Goal: Task Accomplishment & Management: Manage account settings

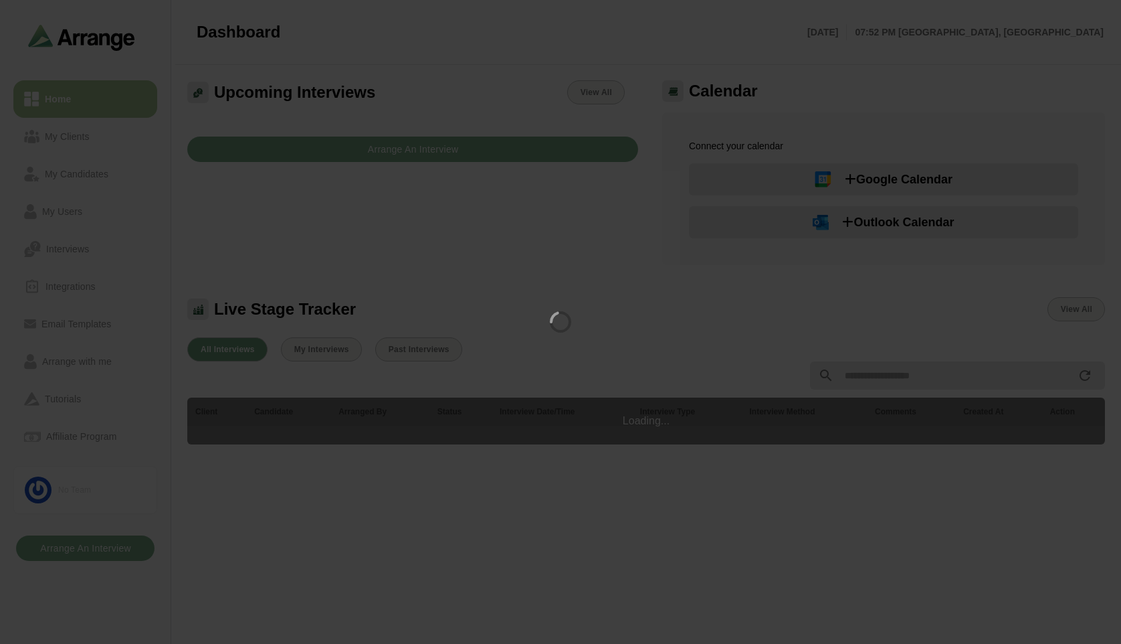
click at [86, 359] on div at bounding box center [560, 322] width 1121 height 644
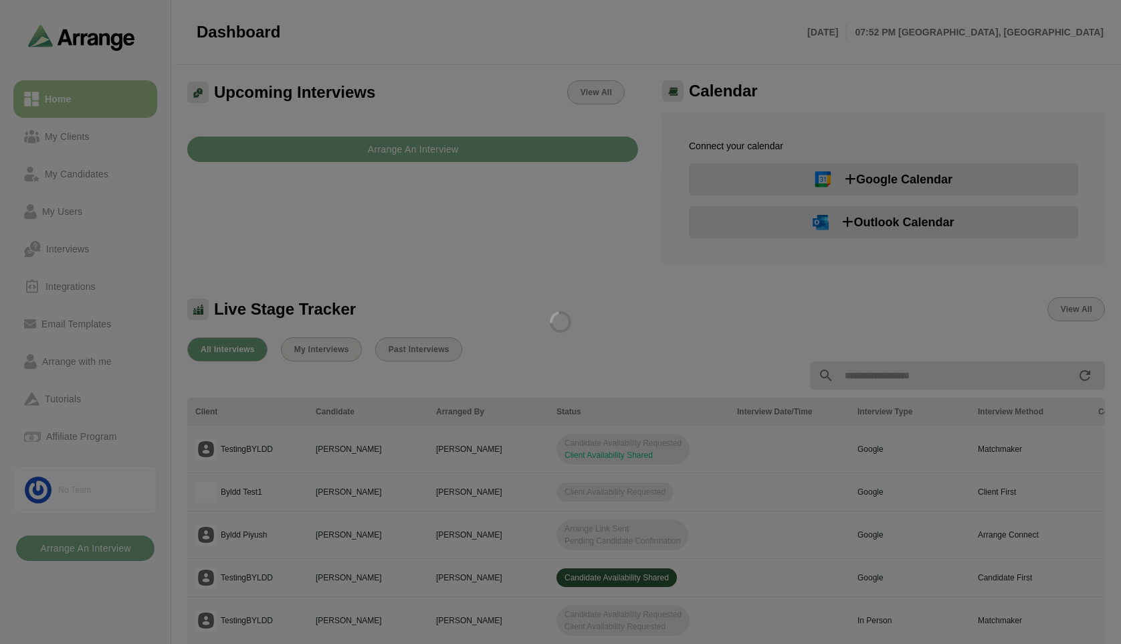
click at [84, 362] on div at bounding box center [560, 322] width 1121 height 644
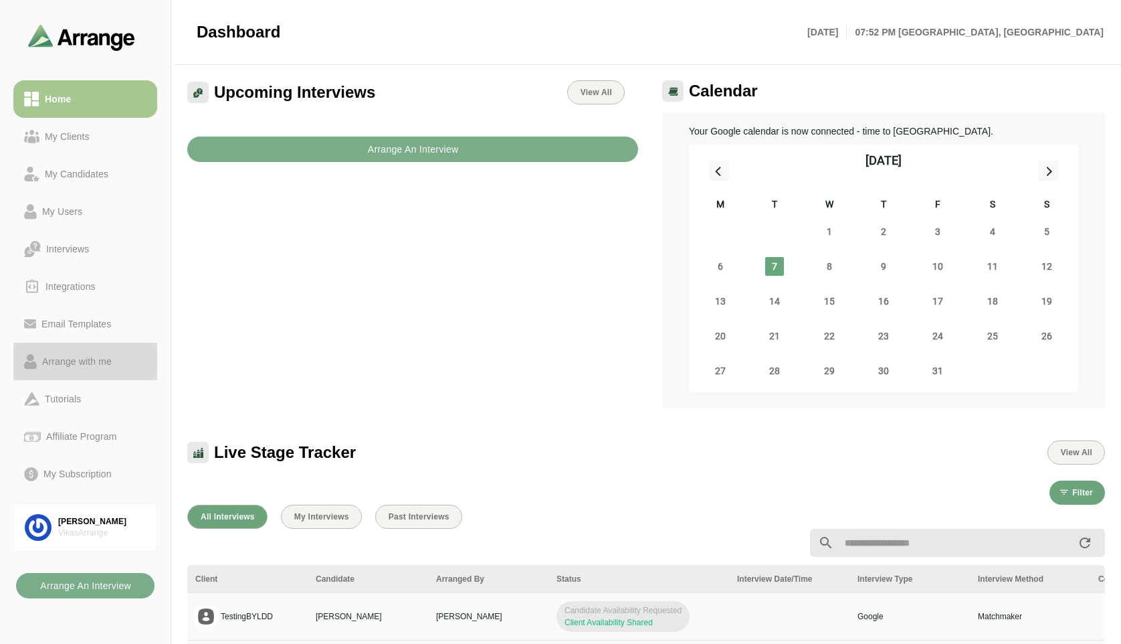
click at [85, 368] on div "Arrange with me" at bounding box center [77, 361] width 80 height 16
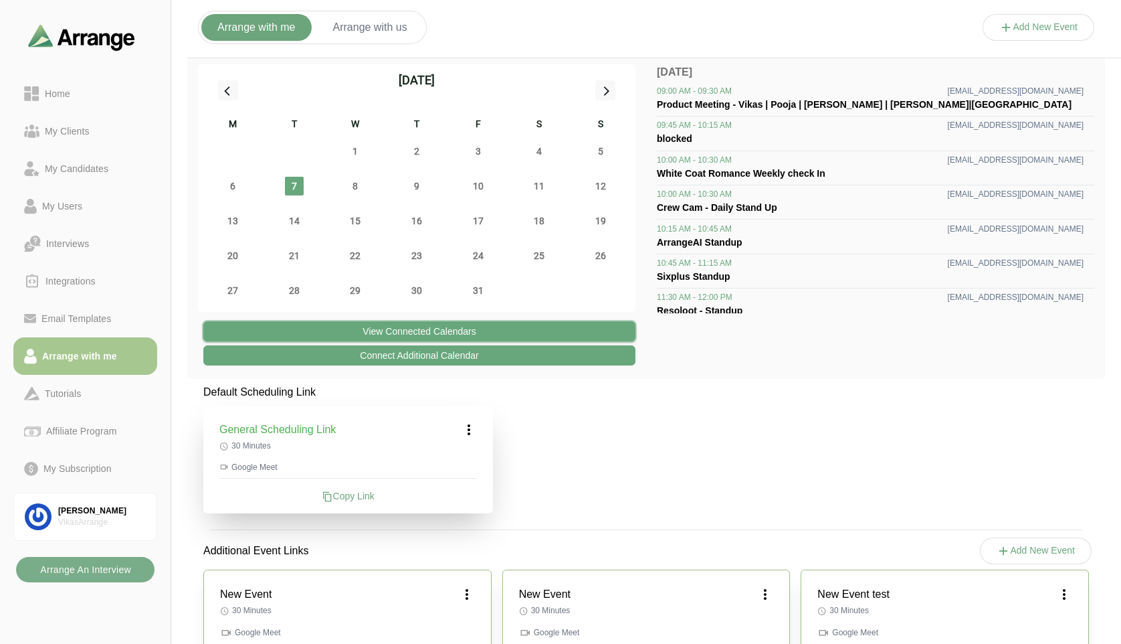
click at [468, 335] on button "View Connected Calendars" at bounding box center [419, 331] width 432 height 20
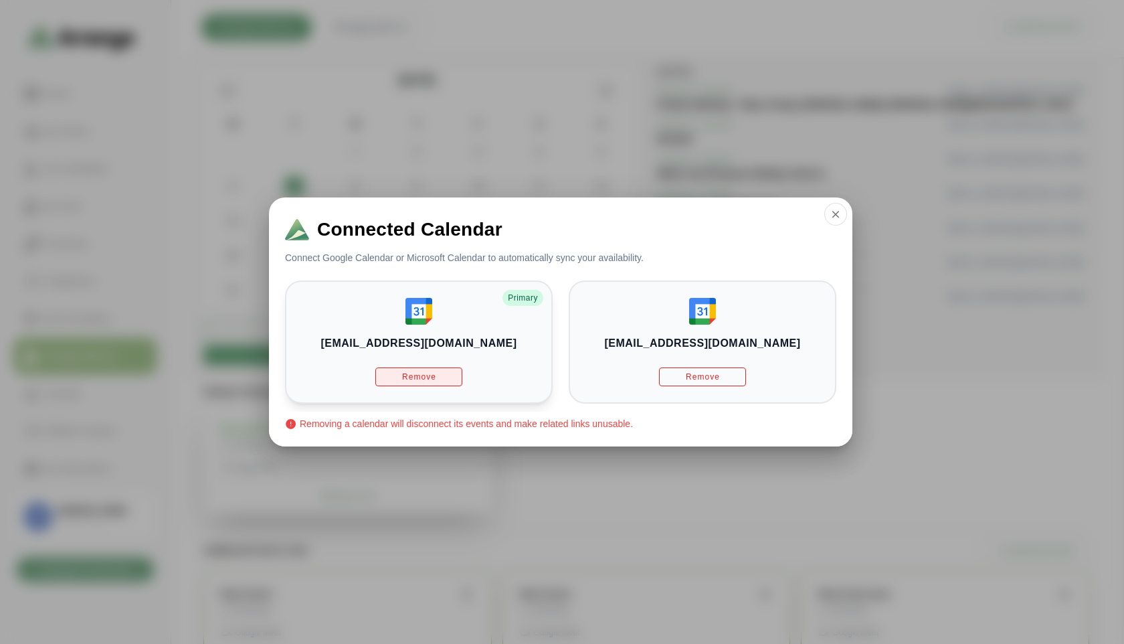
click at [426, 369] on button "Remove" at bounding box center [418, 376] width 87 height 19
click at [428, 373] on span "Remove" at bounding box center [418, 376] width 35 height 11
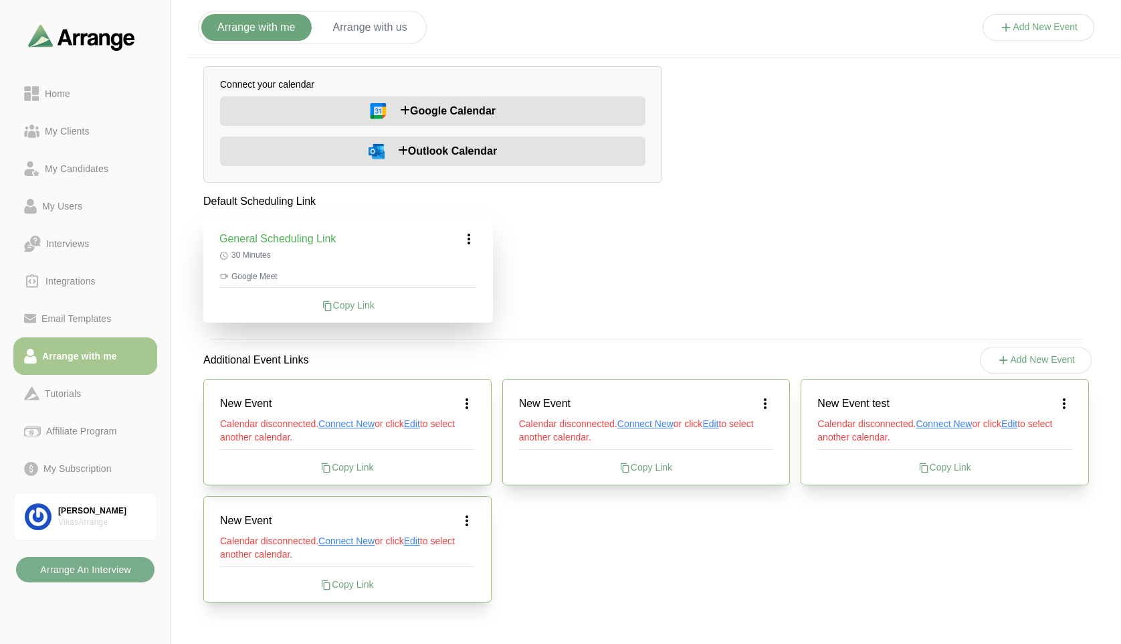
click at [359, 309] on div "Copy Link" at bounding box center [348, 304] width 258 height 13
click at [358, 310] on div "Copy Link" at bounding box center [348, 304] width 258 height 13
click at [340, 304] on div "Copy Link" at bounding box center [348, 304] width 258 height 13
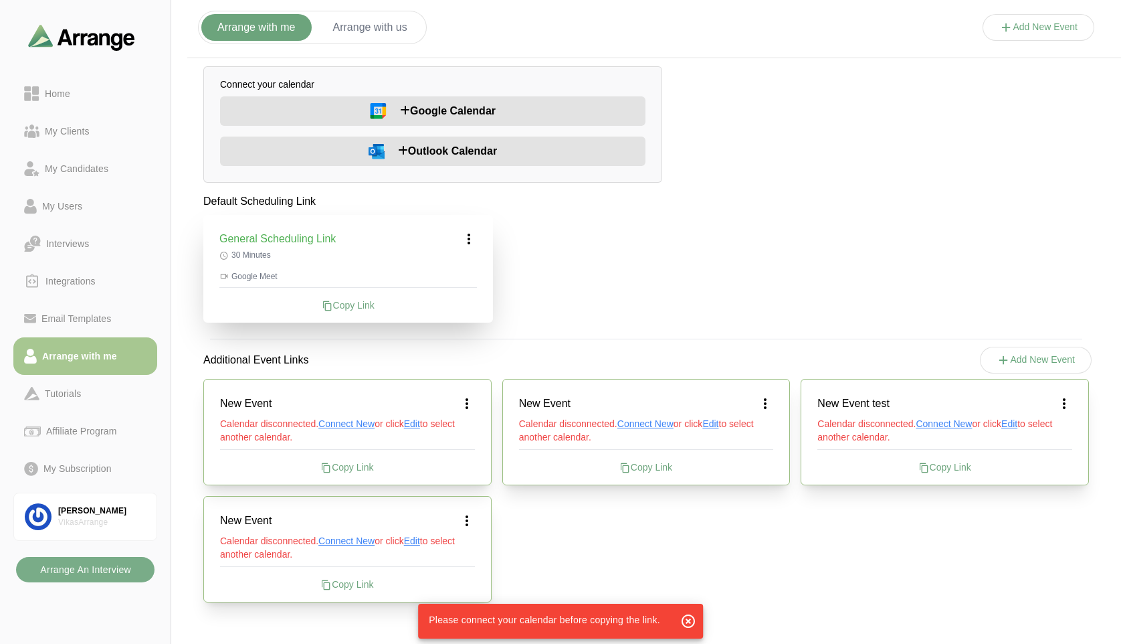
click at [435, 112] on span "Google Calendar" at bounding box center [448, 111] width 96 height 16
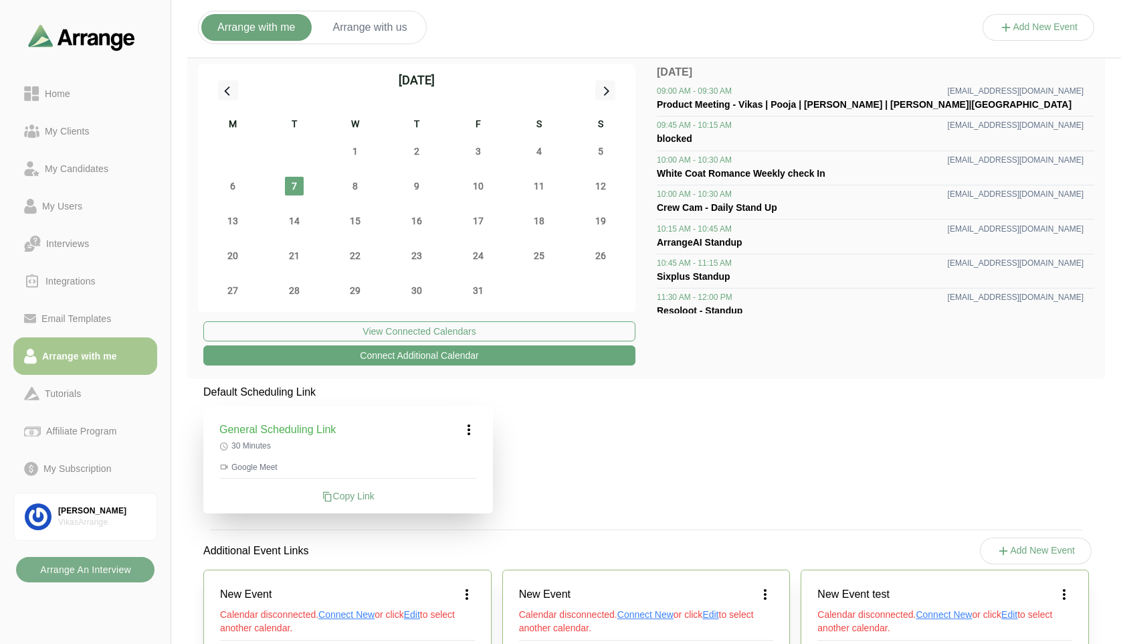
click at [359, 491] on div "Copy Link" at bounding box center [348, 495] width 258 height 13
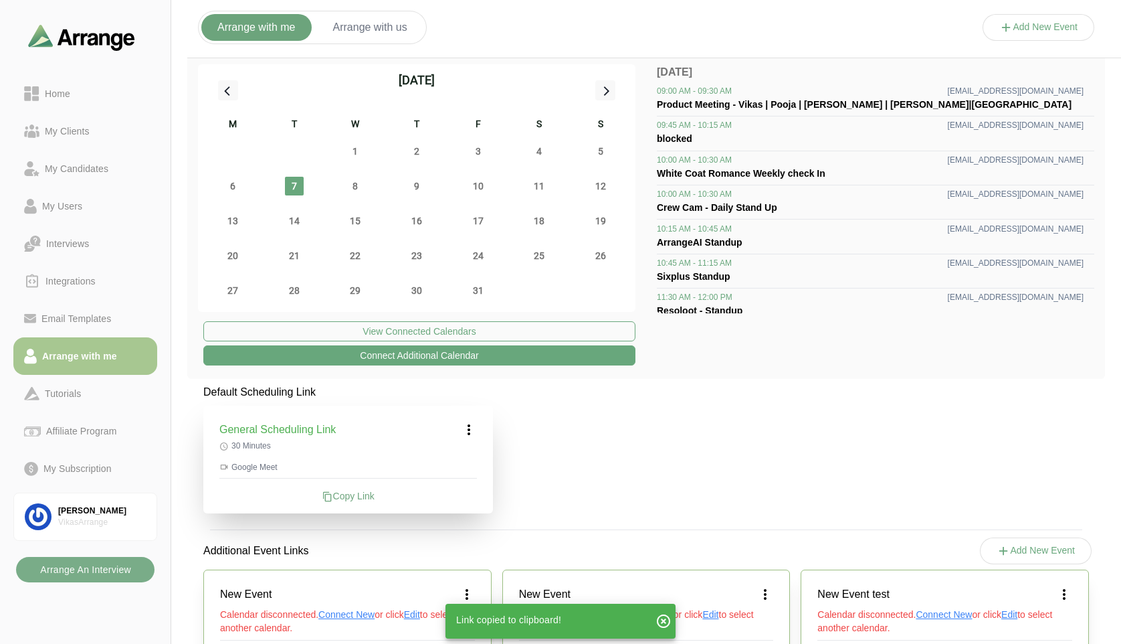
click at [470, 428] on icon at bounding box center [469, 430] width 16 height 16
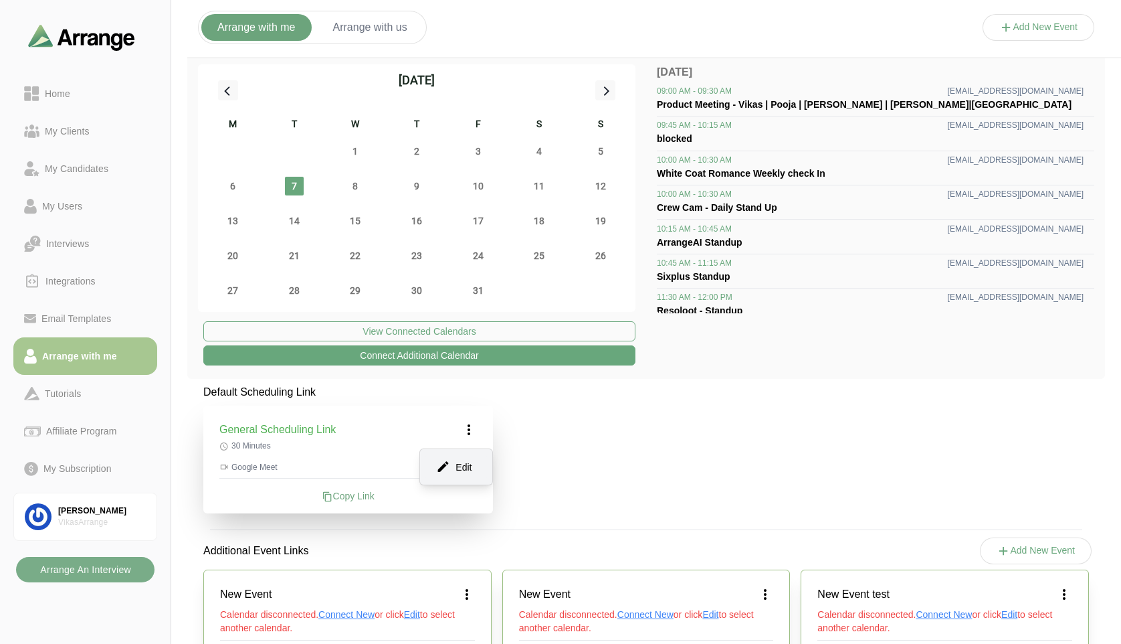
click at [466, 472] on div "Edit" at bounding box center [457, 466] width 62 height 25
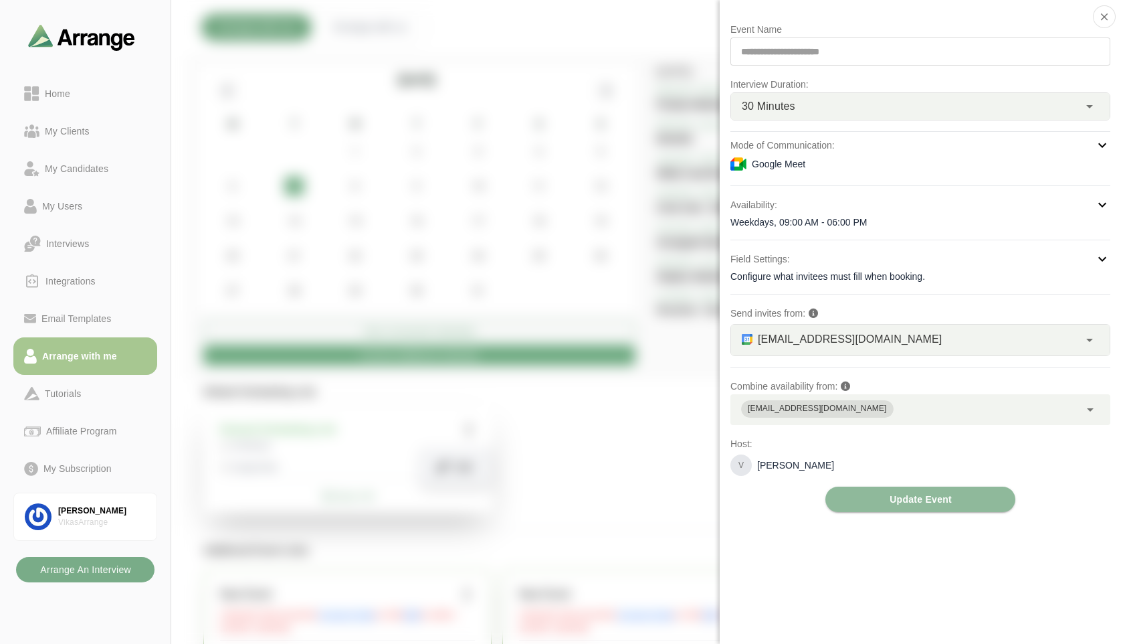
click at [835, 155] on div "Mode of Communication: Google Meet" at bounding box center [921, 154] width 380 height 35
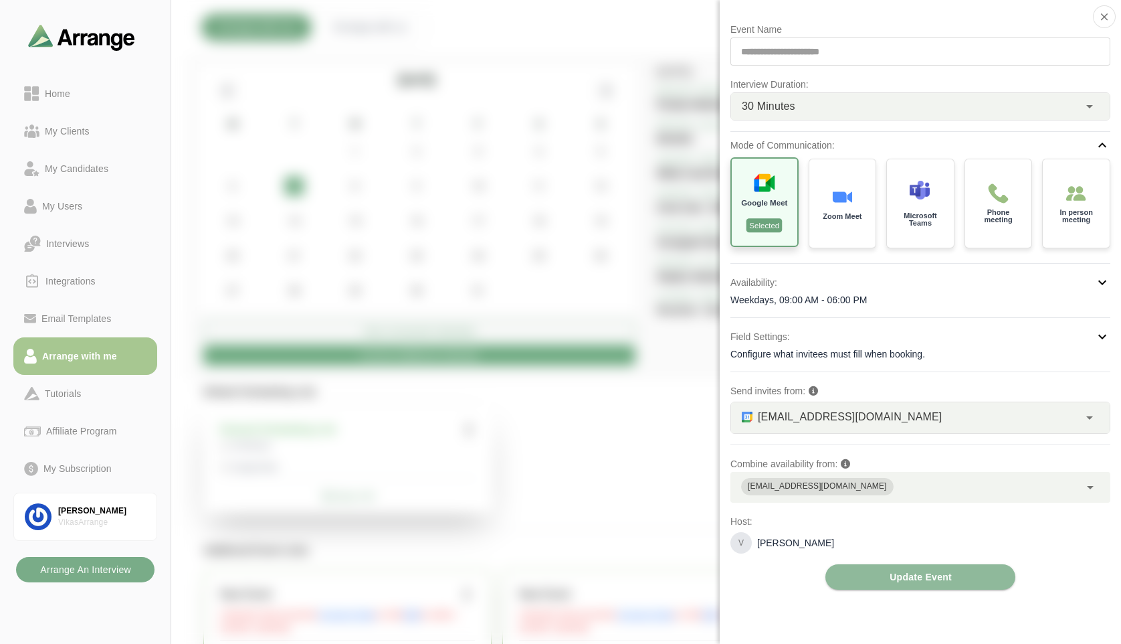
click at [771, 226] on p "Selected" at bounding box center [764, 225] width 35 height 14
click at [841, 219] on p "Zoom Meet" at bounding box center [842, 215] width 41 height 8
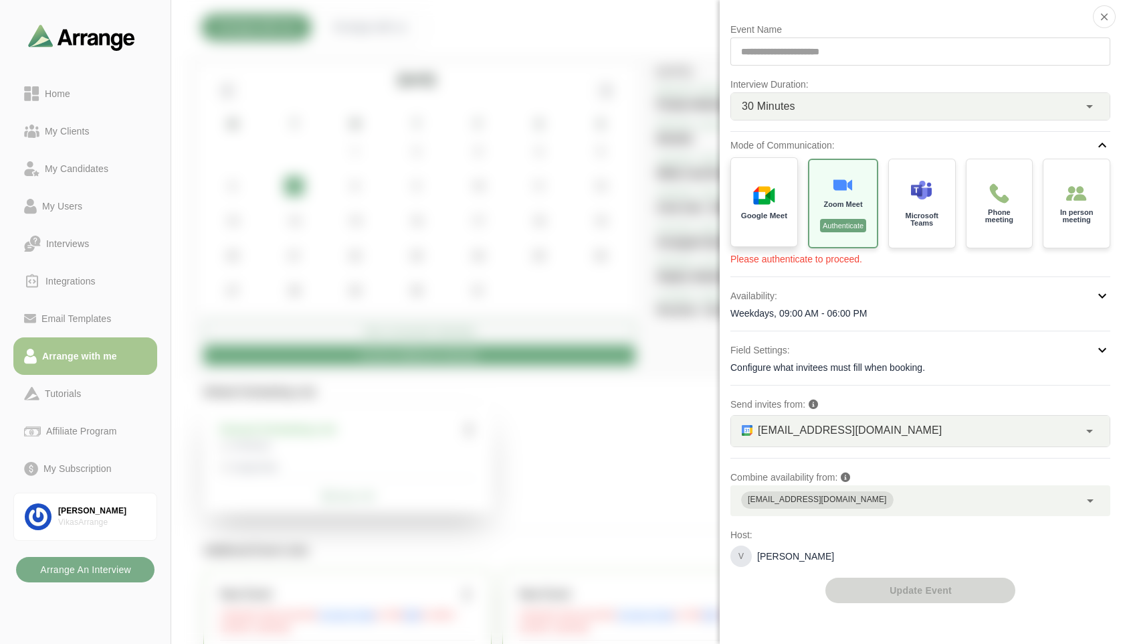
click at [751, 213] on p "Google Meet" at bounding box center [764, 215] width 46 height 8
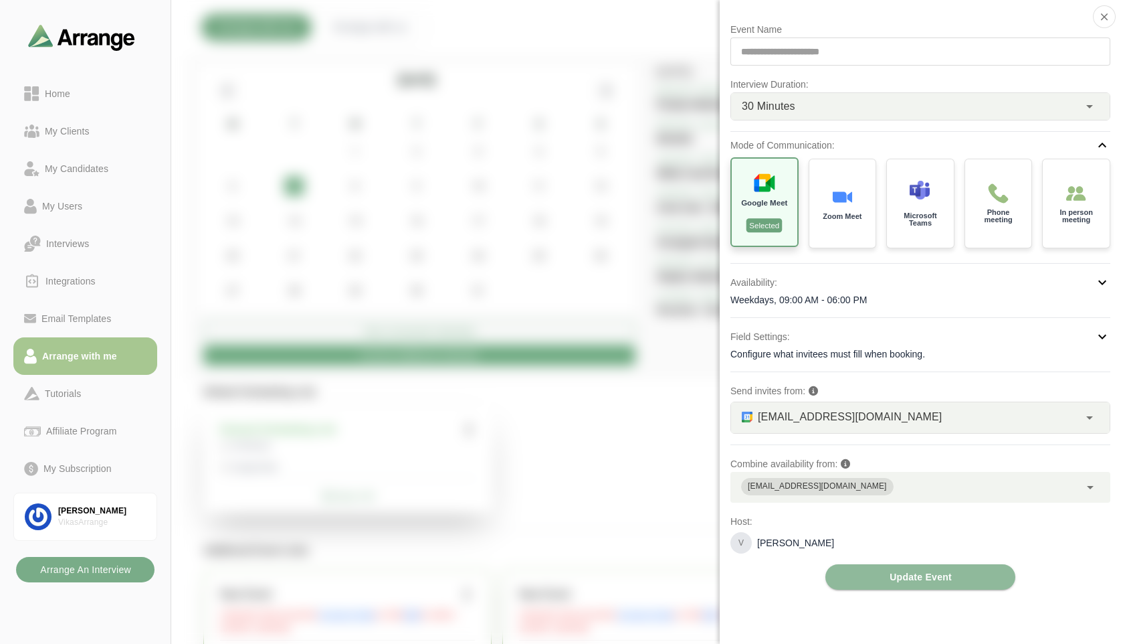
click at [758, 228] on p "Selected" at bounding box center [764, 225] width 35 height 14
click at [829, 221] on div "Zoom Meet" at bounding box center [843, 202] width 70 height 93
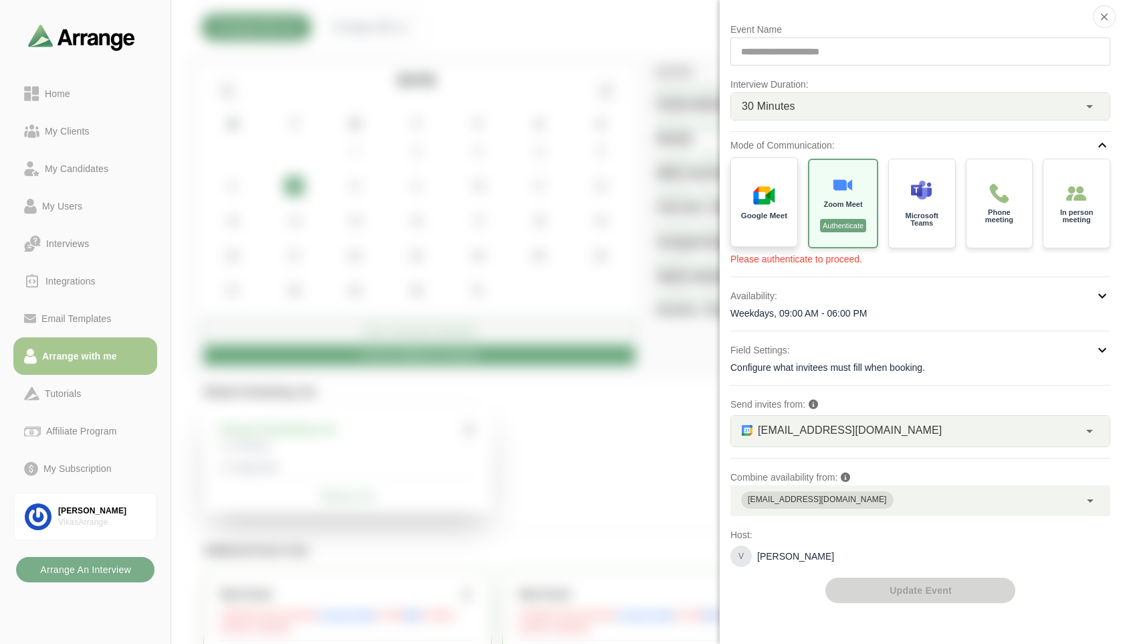
click at [763, 236] on div "Google Meet" at bounding box center [765, 202] width 70 height 93
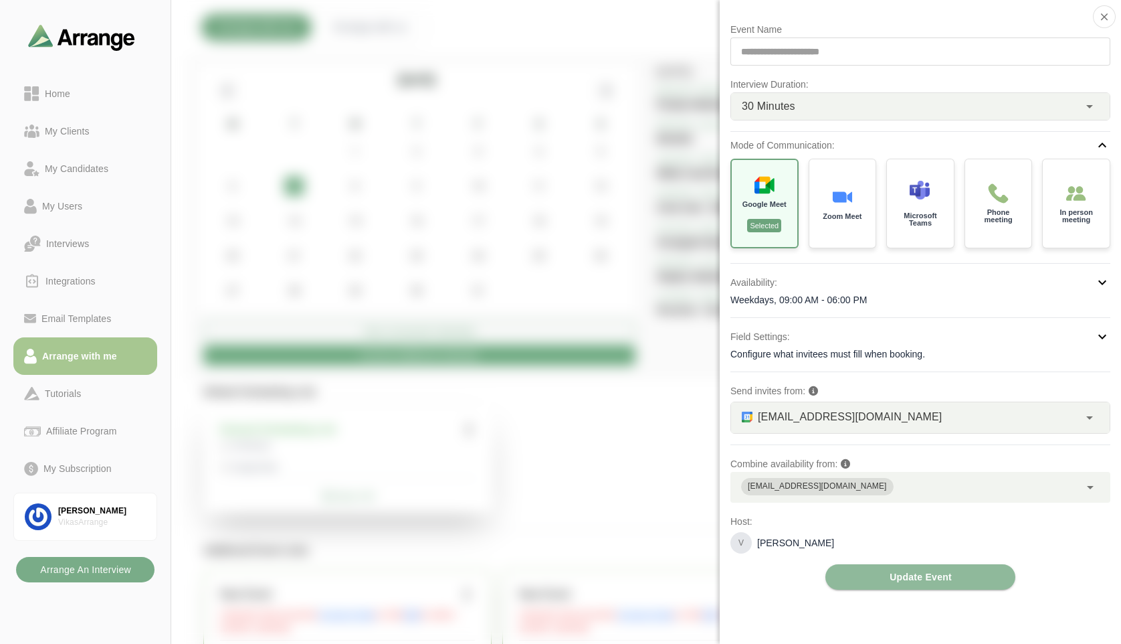
click at [983, 41] on div at bounding box center [1039, 41] width 112 height 0
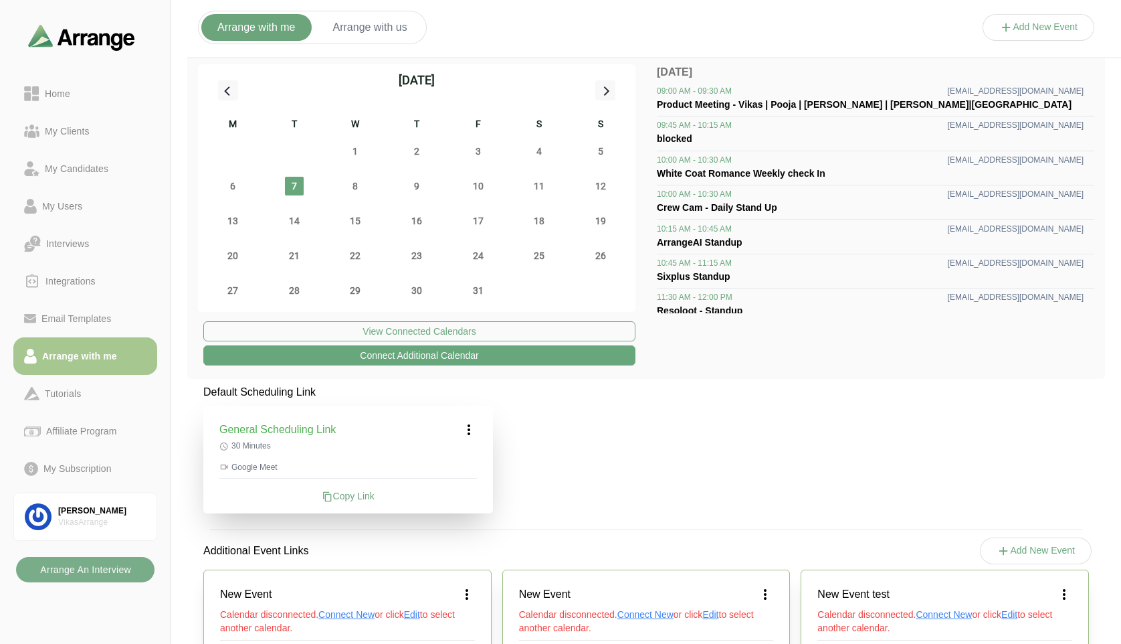
click at [471, 428] on icon at bounding box center [469, 430] width 16 height 16
click at [461, 464] on div "Edit" at bounding box center [457, 466] width 62 height 25
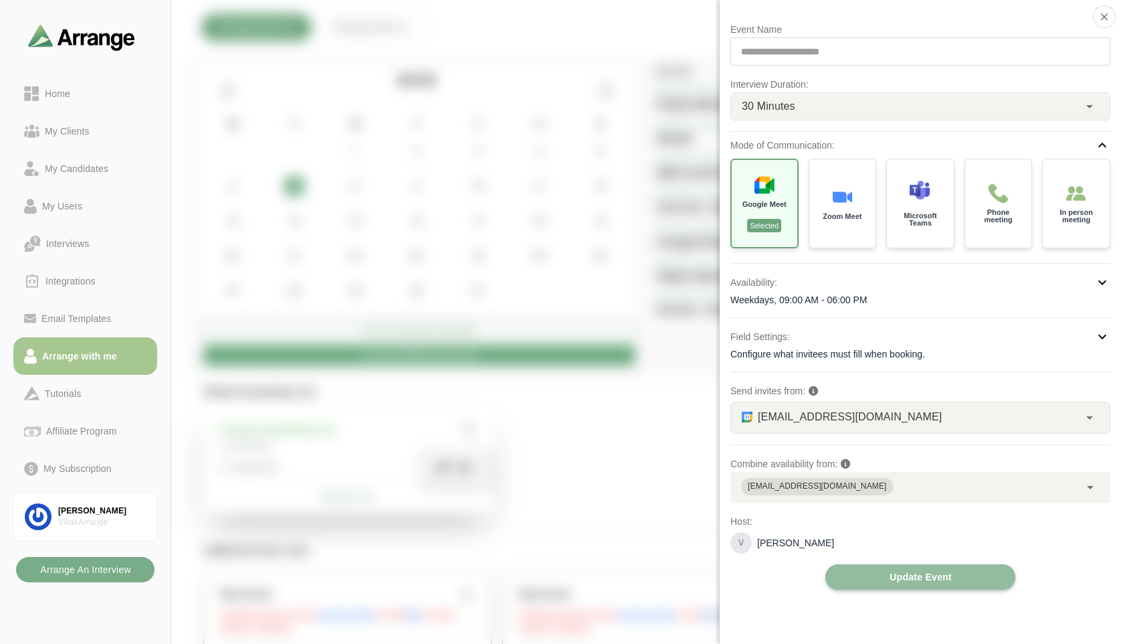
click at [922, 579] on span "Update Event" at bounding box center [920, 576] width 63 height 25
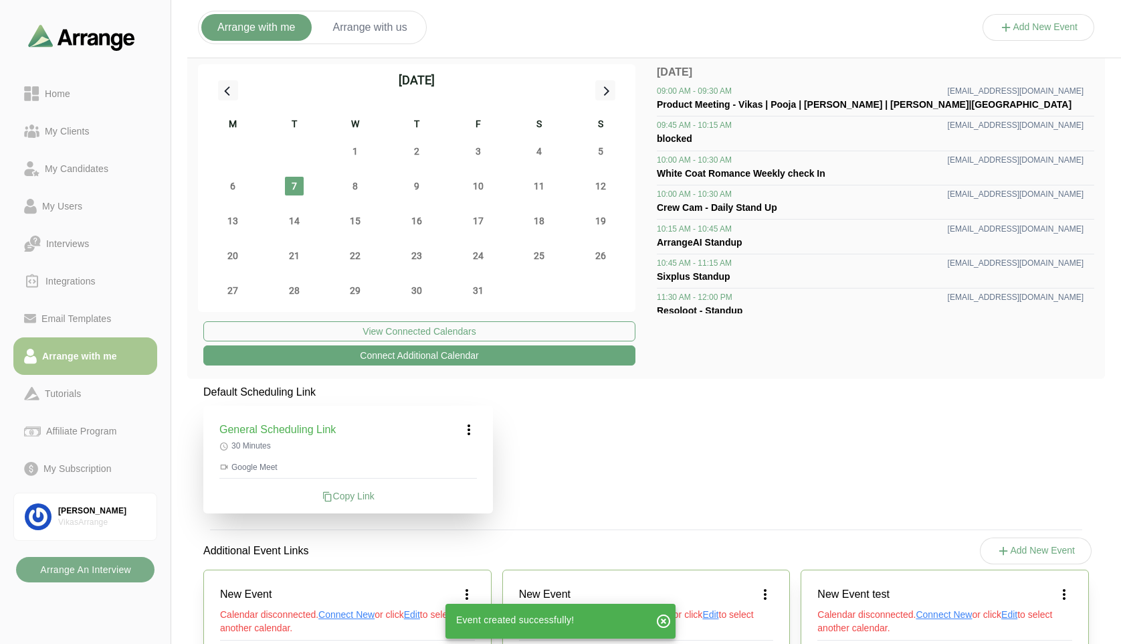
click at [470, 426] on icon at bounding box center [469, 430] width 16 height 16
click at [472, 464] on div "Edit" at bounding box center [457, 466] width 62 height 25
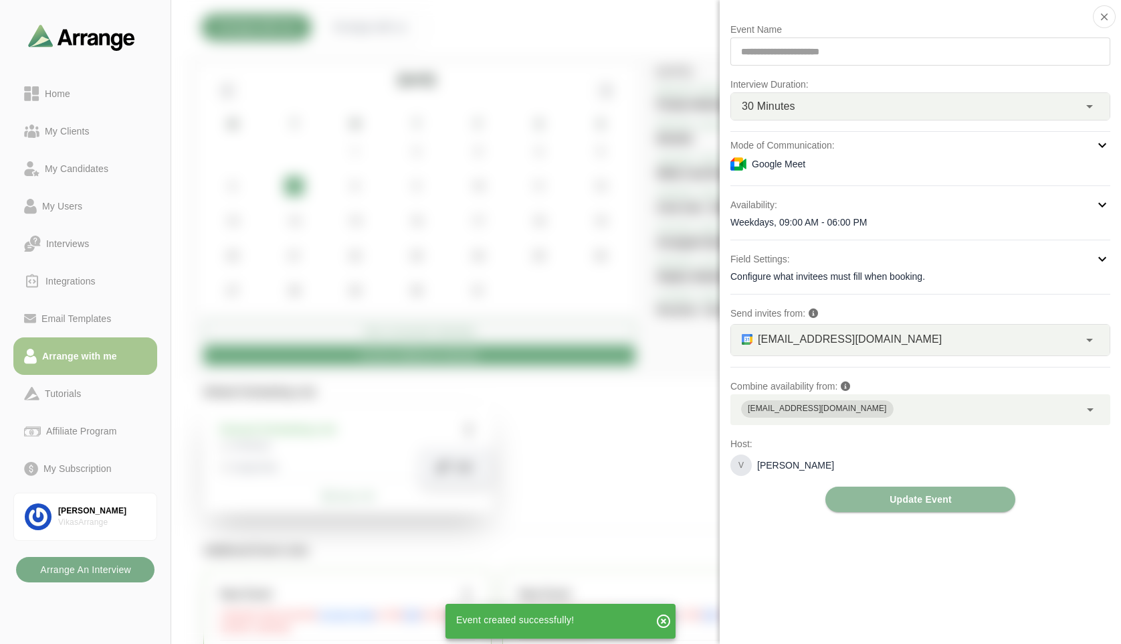
click at [801, 161] on div "Google Meet" at bounding box center [921, 164] width 380 height 16
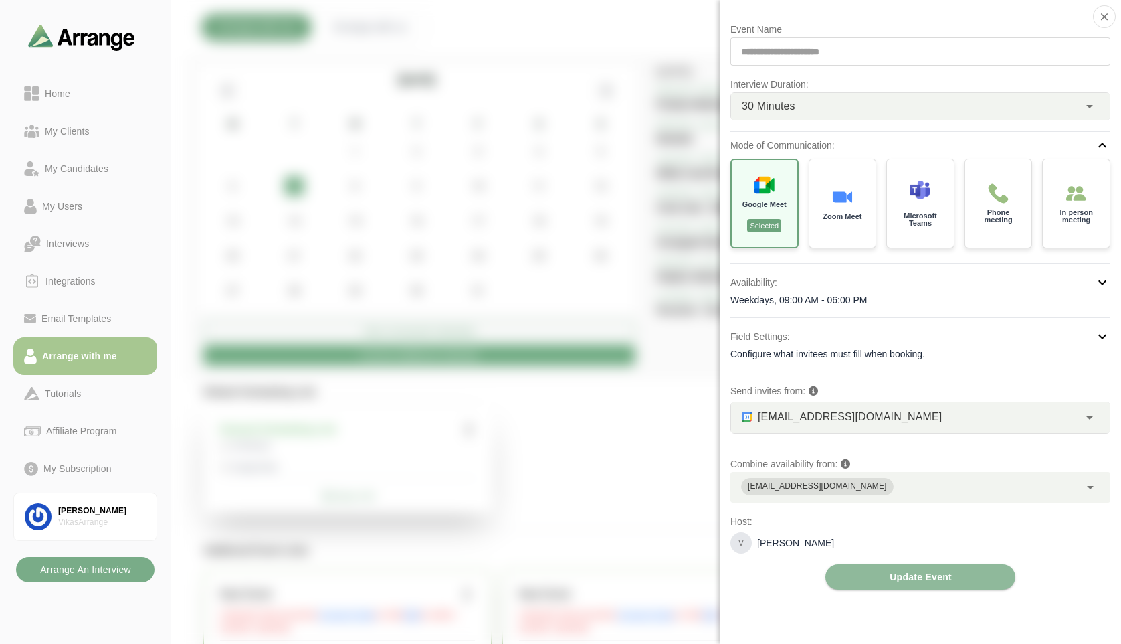
click at [983, 41] on div at bounding box center [1039, 41] width 112 height 0
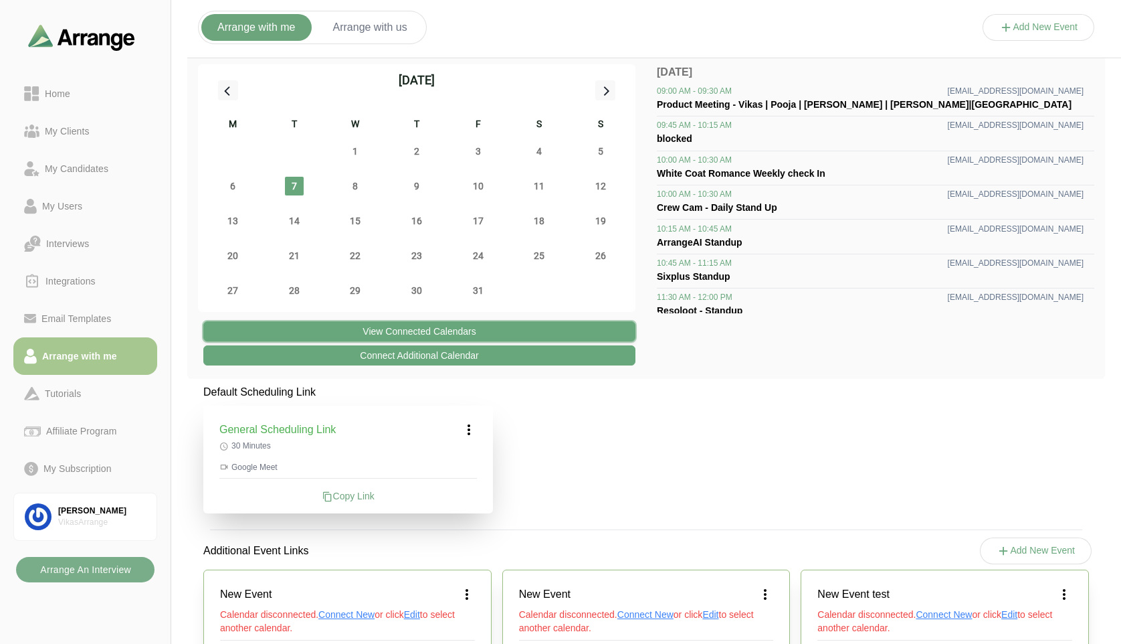
click at [427, 339] on button "View Connected Calendars" at bounding box center [419, 331] width 432 height 20
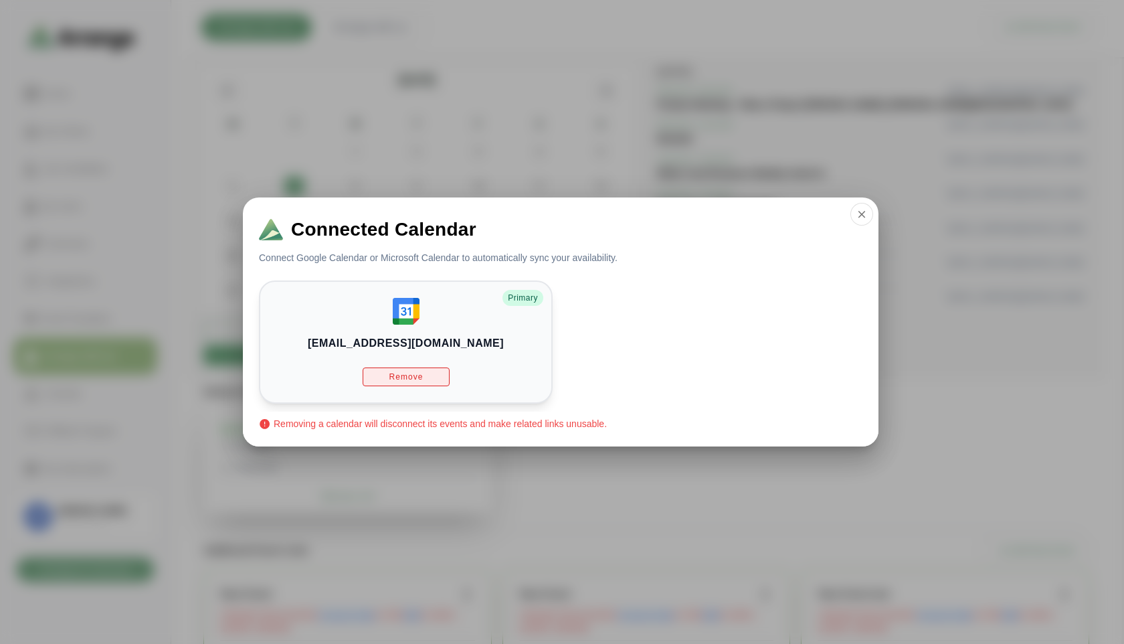
click at [432, 371] on button "Remove" at bounding box center [406, 376] width 87 height 19
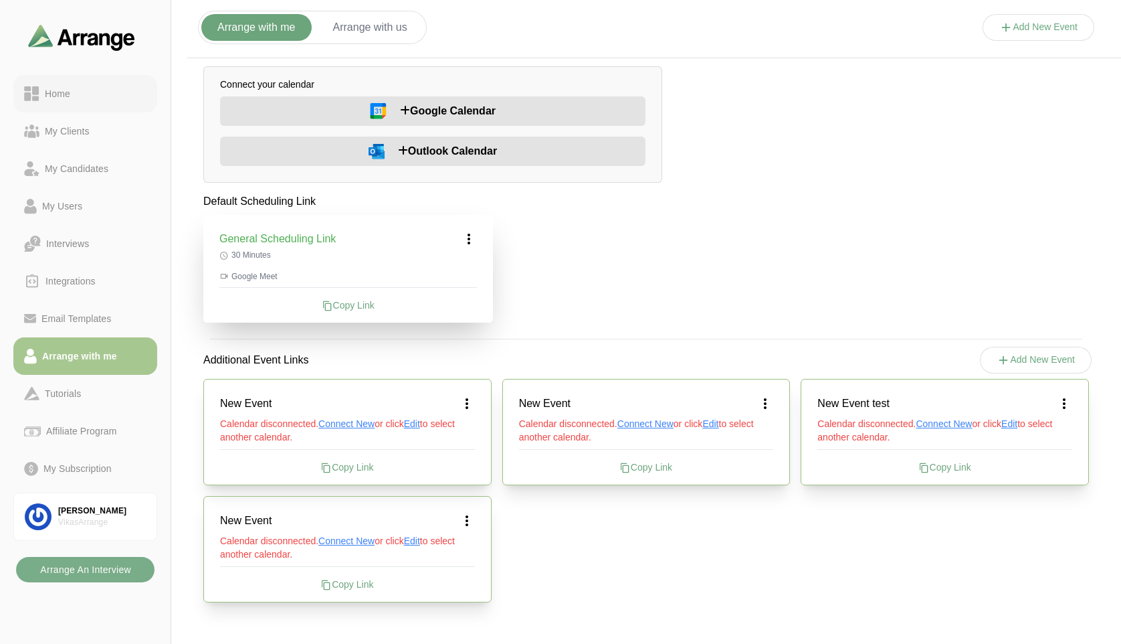
click at [66, 103] on link "Home" at bounding box center [85, 93] width 144 height 37
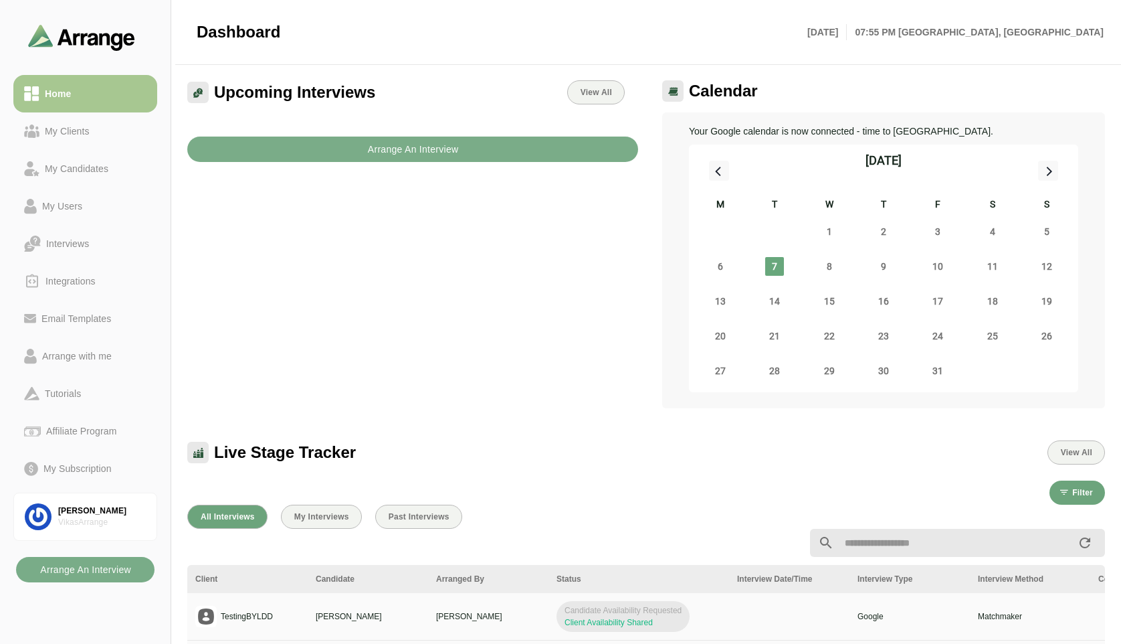
click at [515, 403] on div "Upcoming Interviews View All Arrange An Interview" at bounding box center [412, 244] width 467 height 344
click at [88, 511] on div "[PERSON_NAME]" at bounding box center [102, 510] width 88 height 11
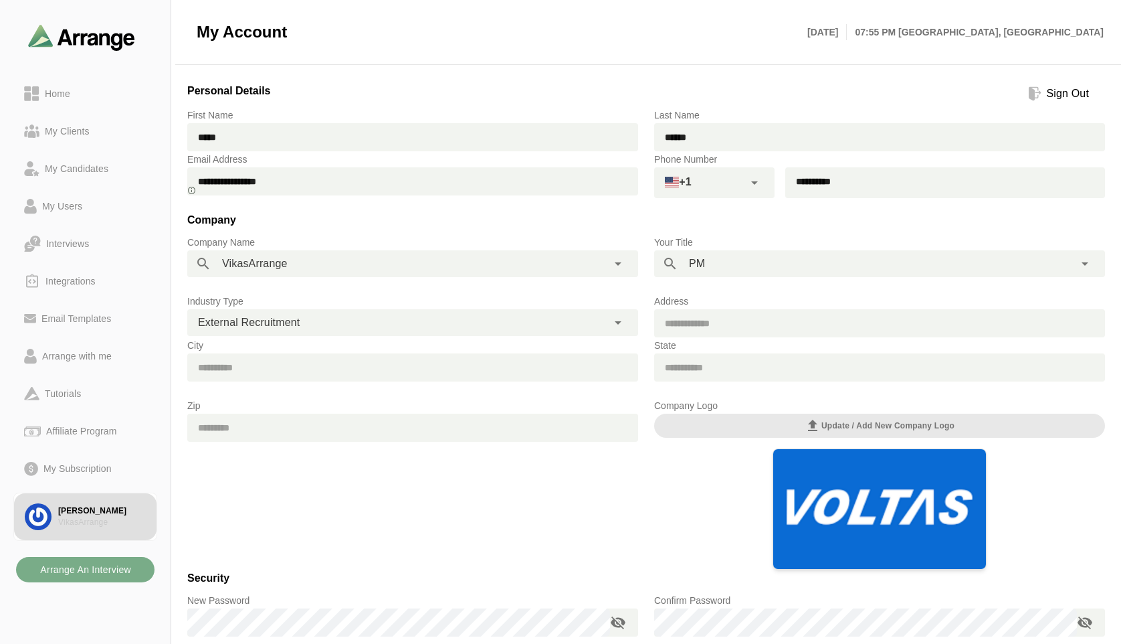
click at [1042, 288] on div "Address" at bounding box center [879, 315] width 467 height 60
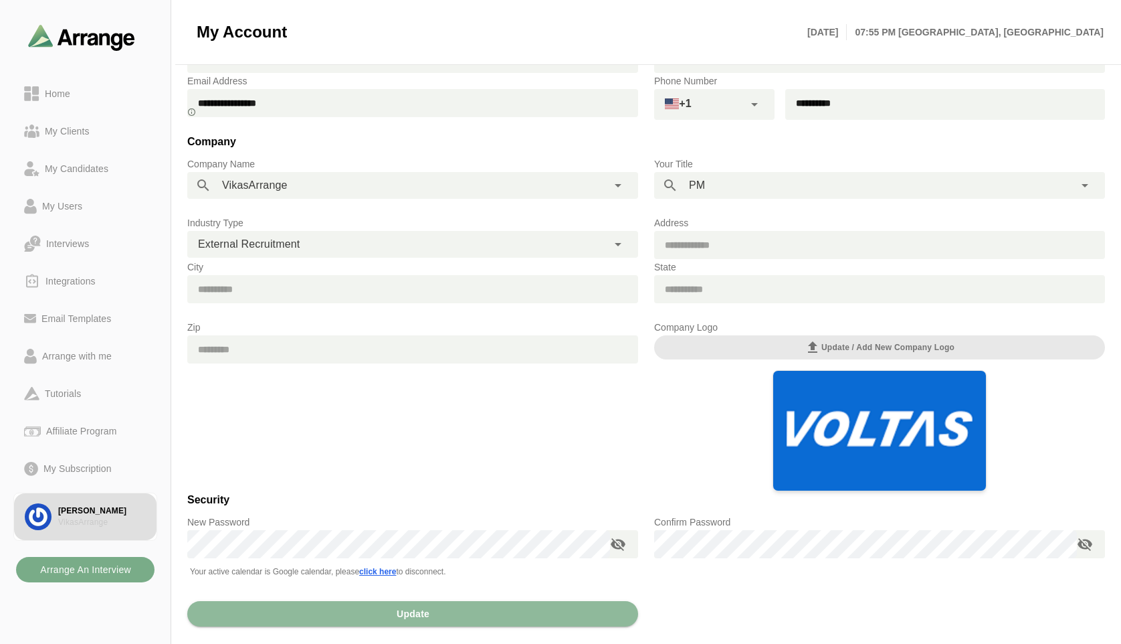
scroll to position [114, 0]
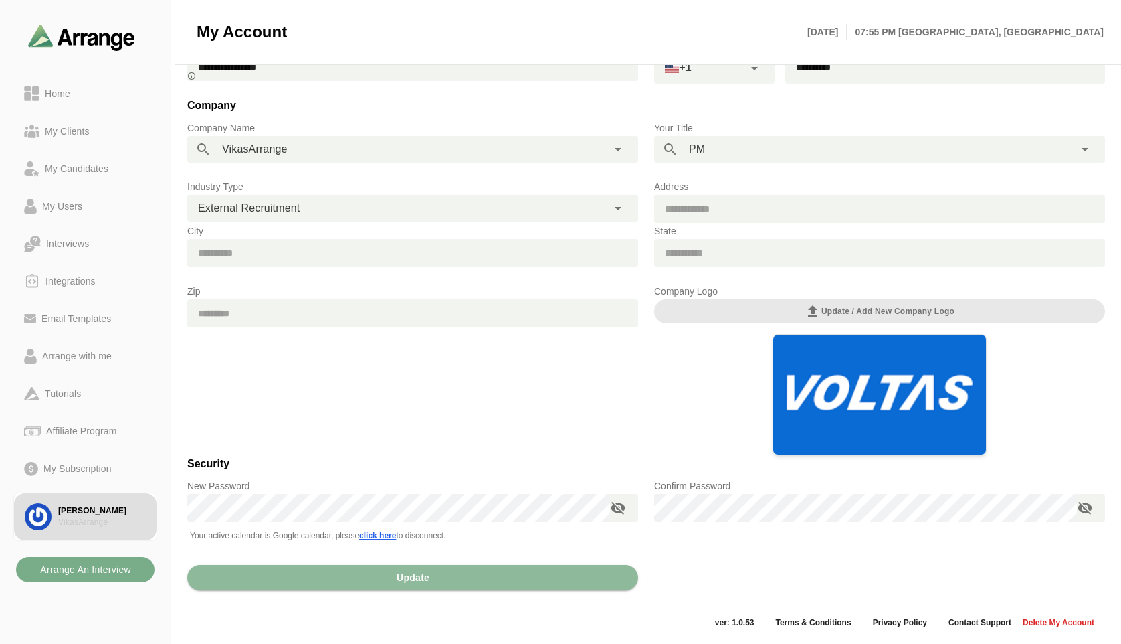
click at [377, 536] on span "click here" at bounding box center [377, 535] width 37 height 9
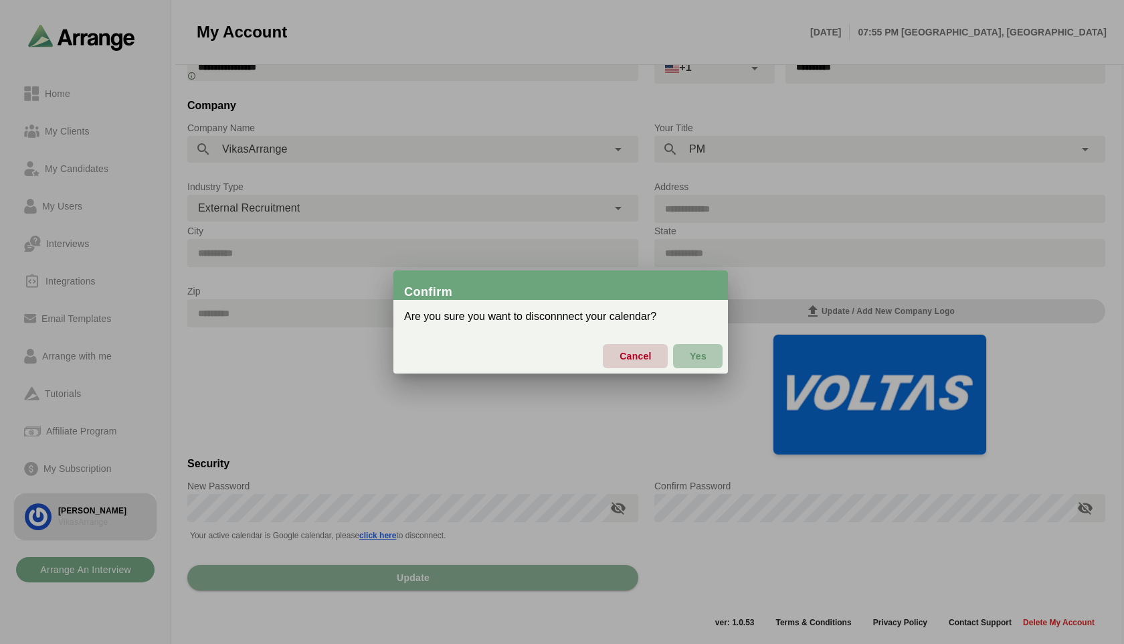
click at [696, 359] on span "Yes" at bounding box center [697, 356] width 17 height 28
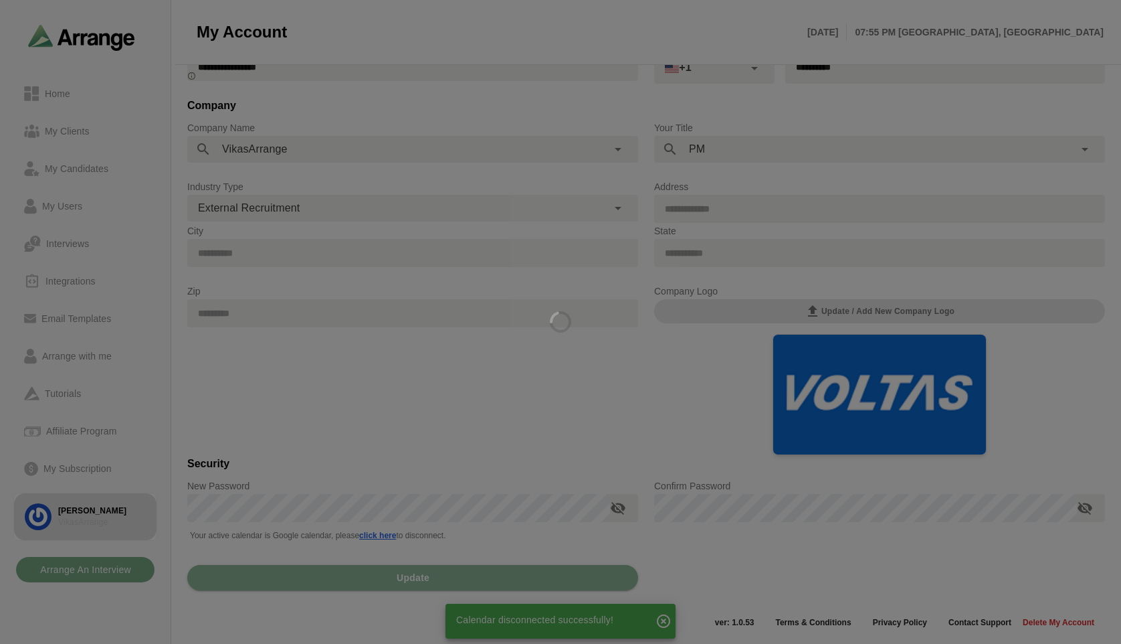
scroll to position [98, 0]
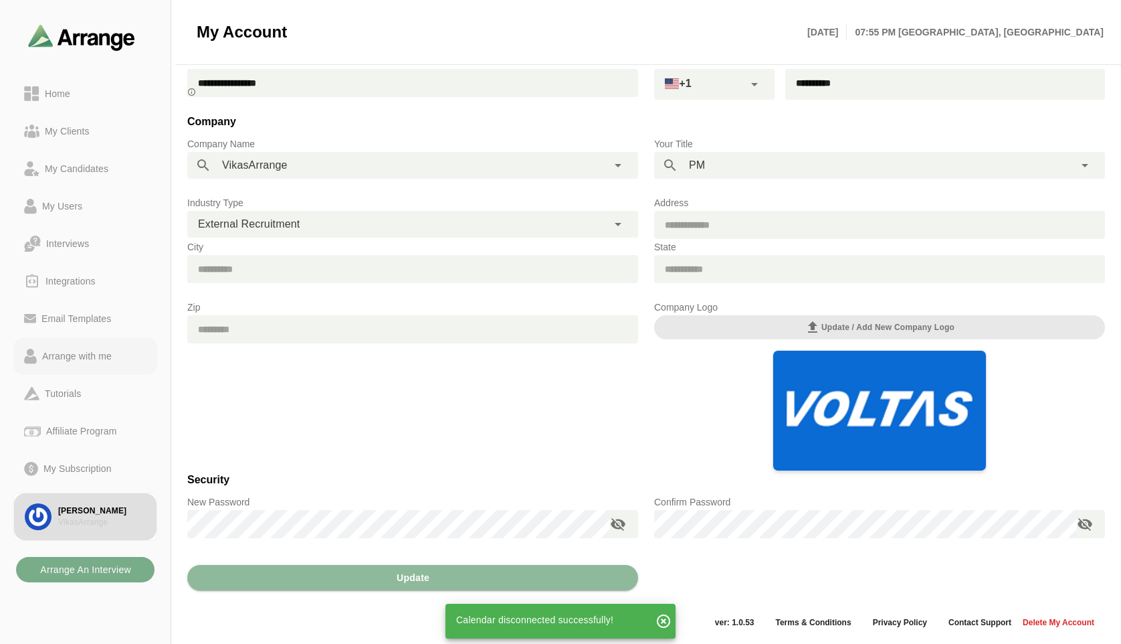
click at [80, 359] on div "Arrange with me" at bounding box center [77, 356] width 80 height 16
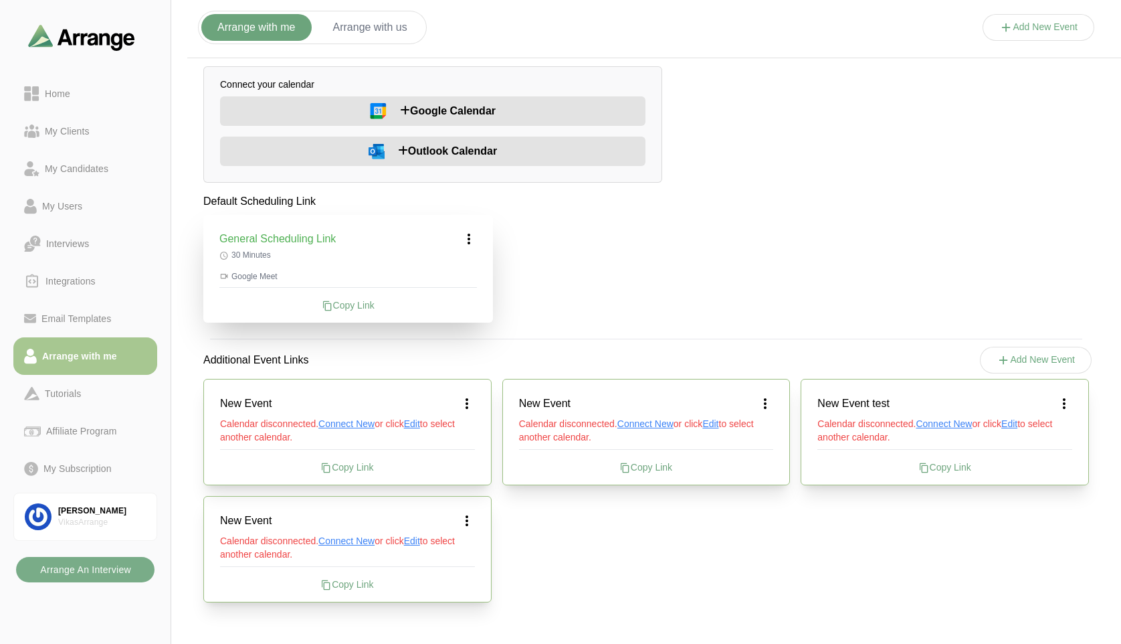
click at [437, 106] on span "Google Calendar" at bounding box center [448, 111] width 96 height 16
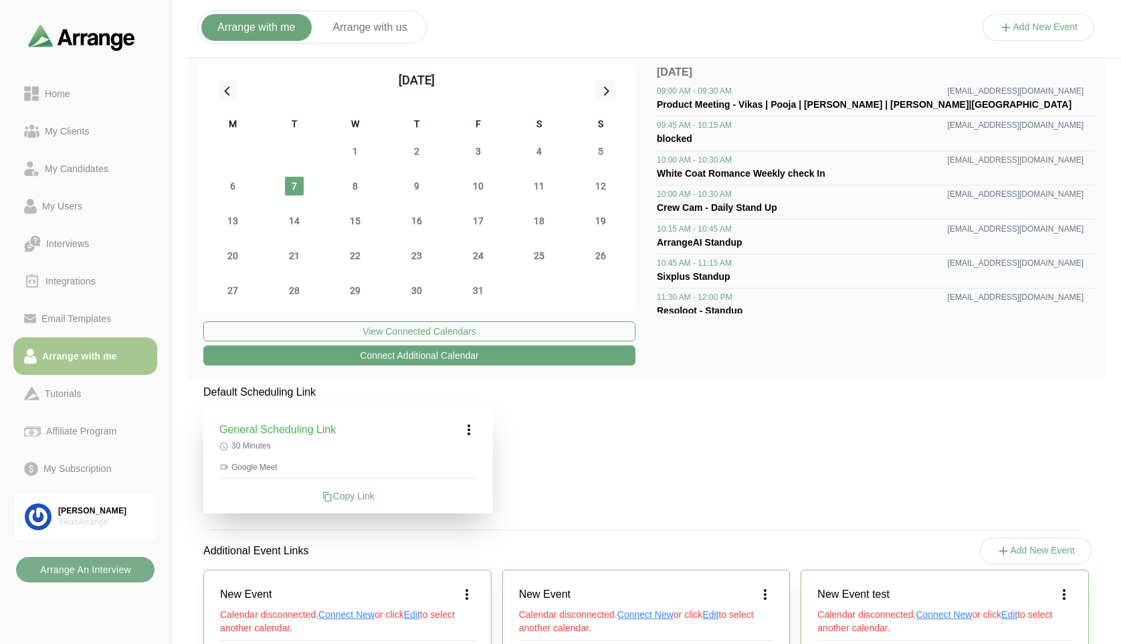
click at [471, 432] on icon at bounding box center [469, 430] width 16 height 16
click at [470, 458] on div "Edit" at bounding box center [457, 466] width 62 height 25
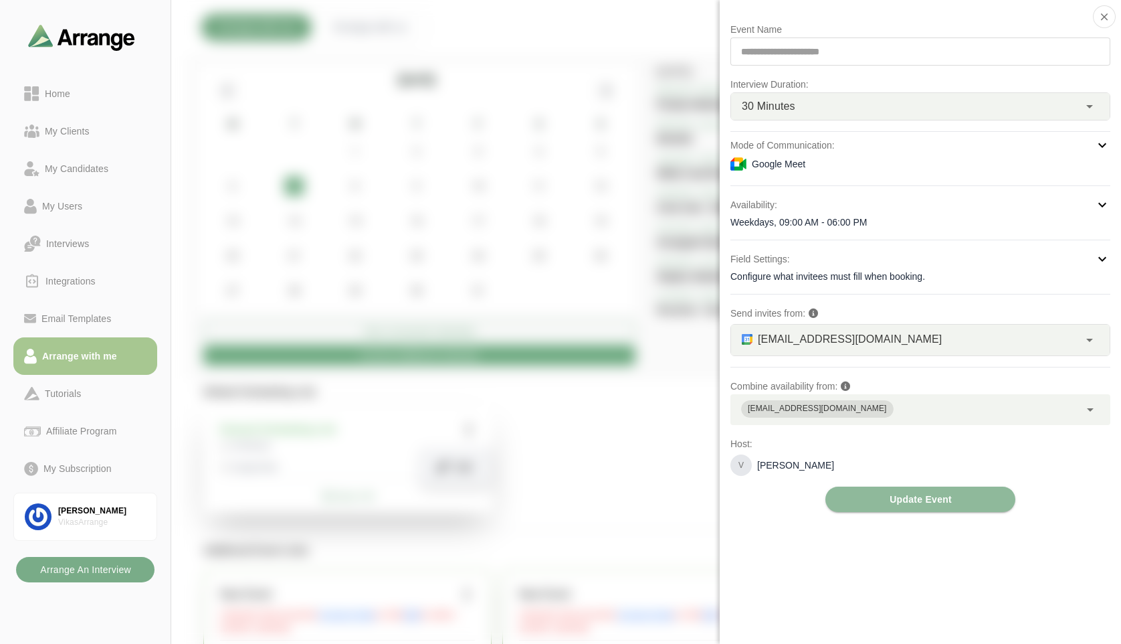
click at [824, 168] on div "Google Meet" at bounding box center [921, 164] width 380 height 16
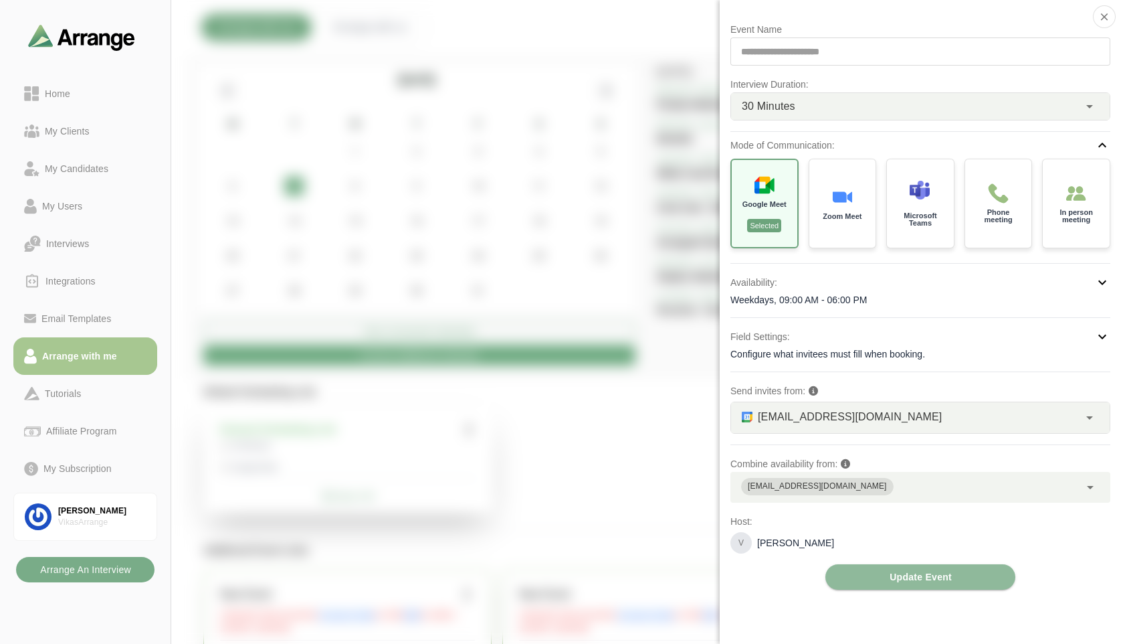
click at [1100, 146] on icon at bounding box center [1103, 145] width 16 height 16
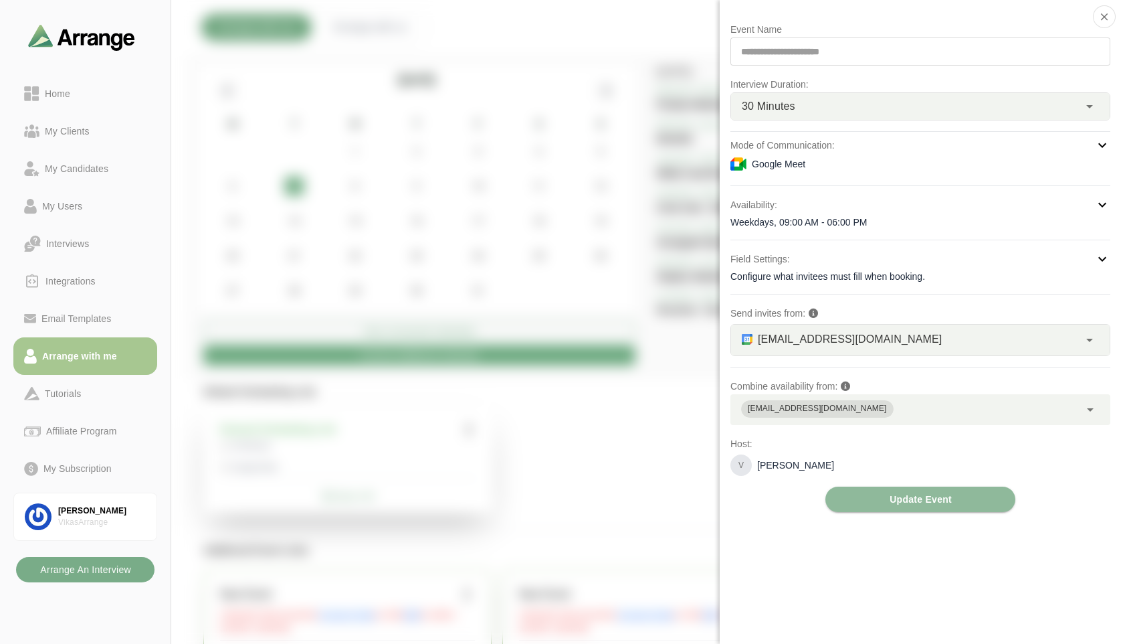
click at [933, 156] on div "Google Meet" at bounding box center [921, 164] width 380 height 16
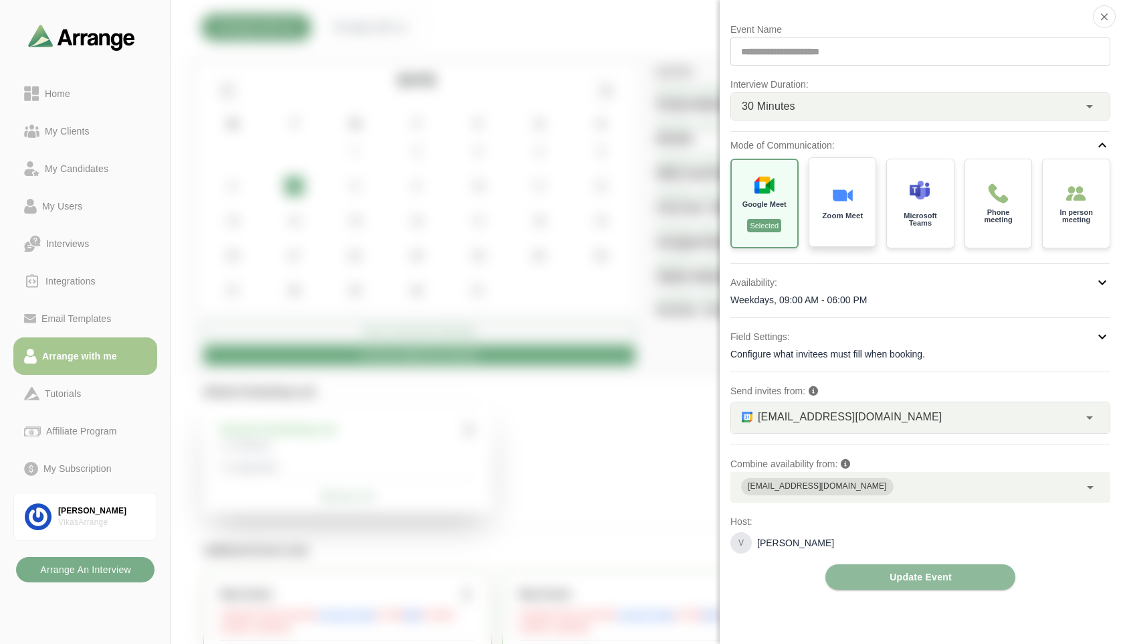
click at [830, 234] on div "Zoom Meet" at bounding box center [843, 202] width 70 height 93
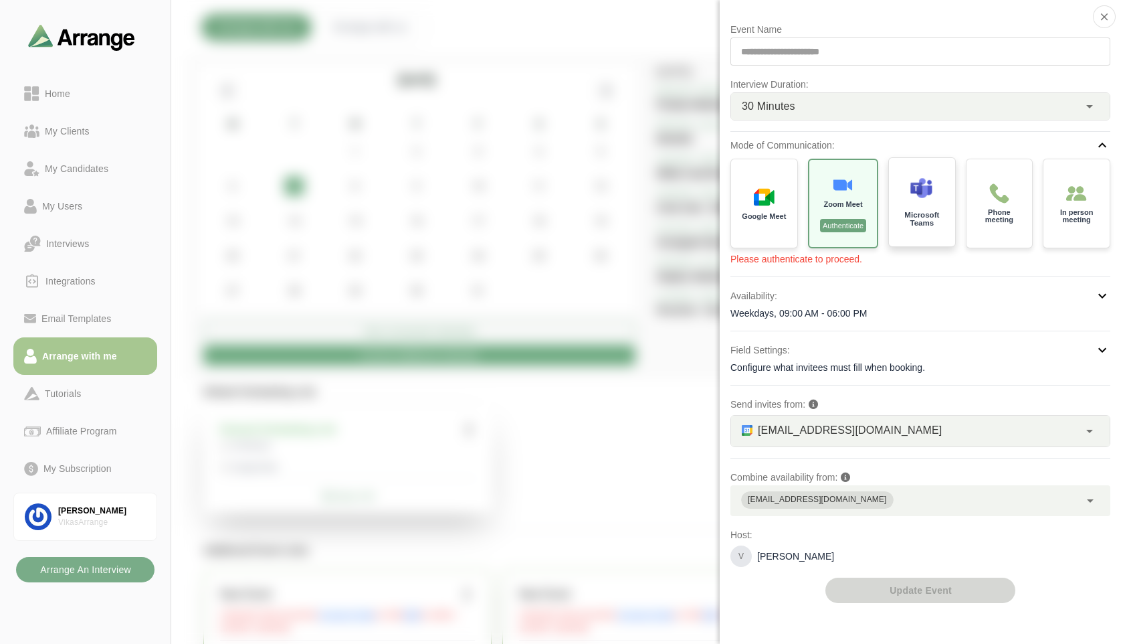
click at [945, 221] on p "Microsoft Teams" at bounding box center [922, 218] width 47 height 15
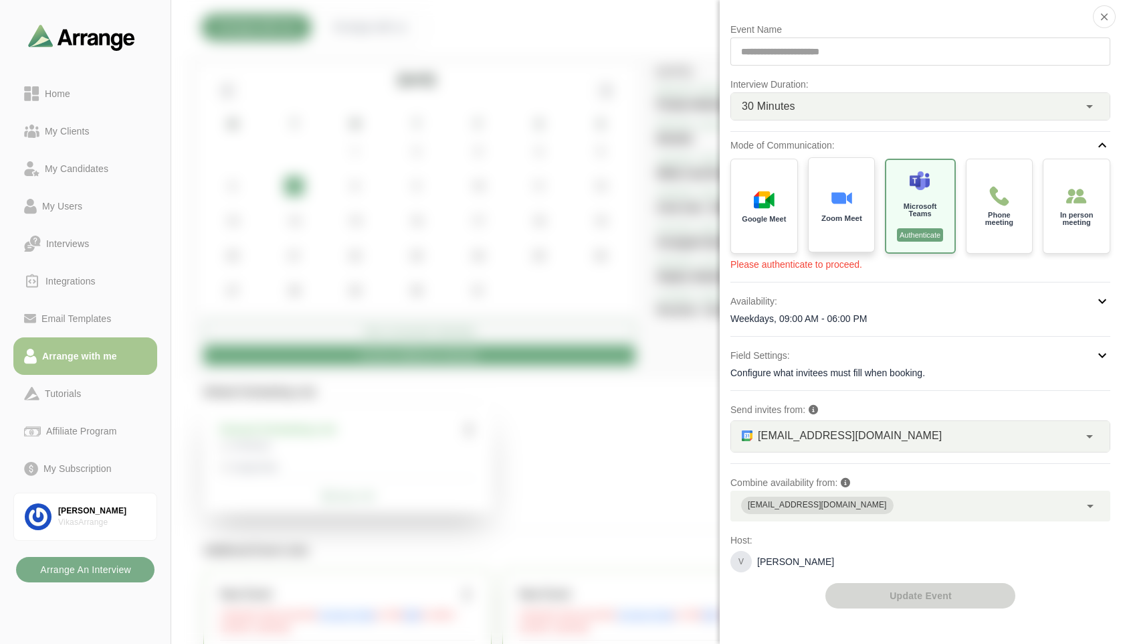
click at [820, 226] on div "Zoom Meet" at bounding box center [842, 205] width 70 height 98
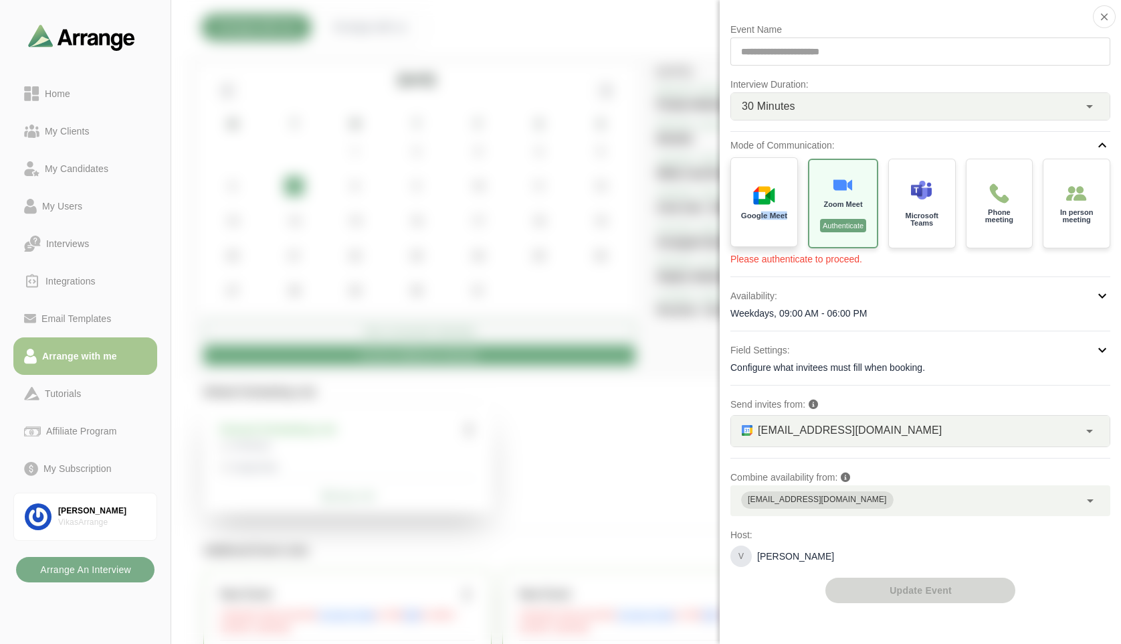
click at [760, 219] on div "Google Meet" at bounding box center [765, 202] width 70 height 93
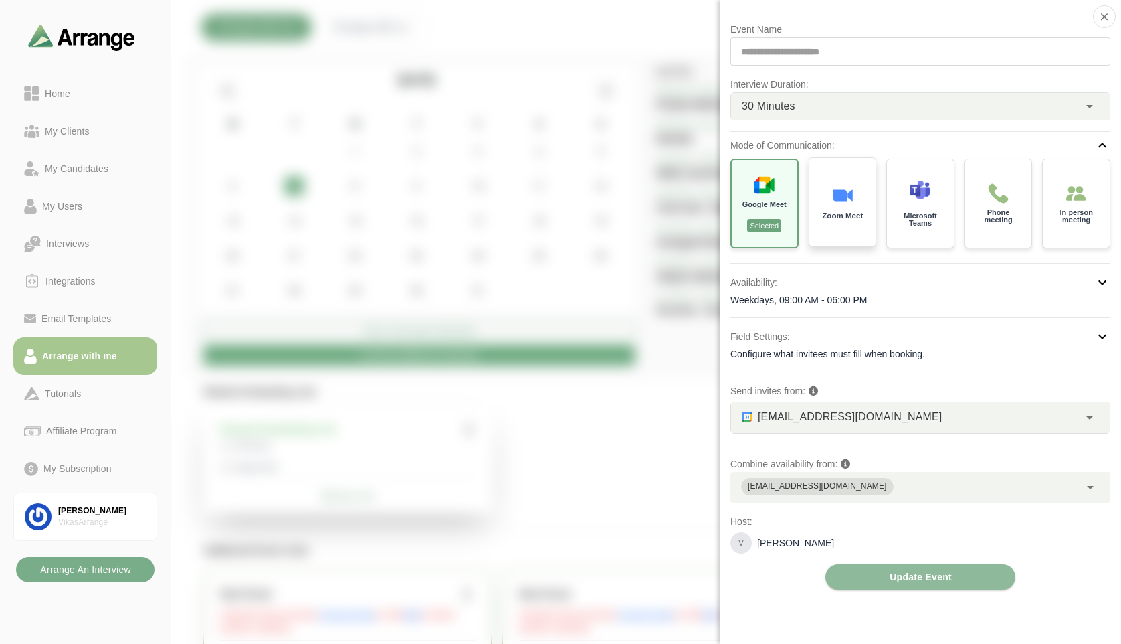
click at [831, 223] on div "Zoom Meet" at bounding box center [843, 202] width 70 height 93
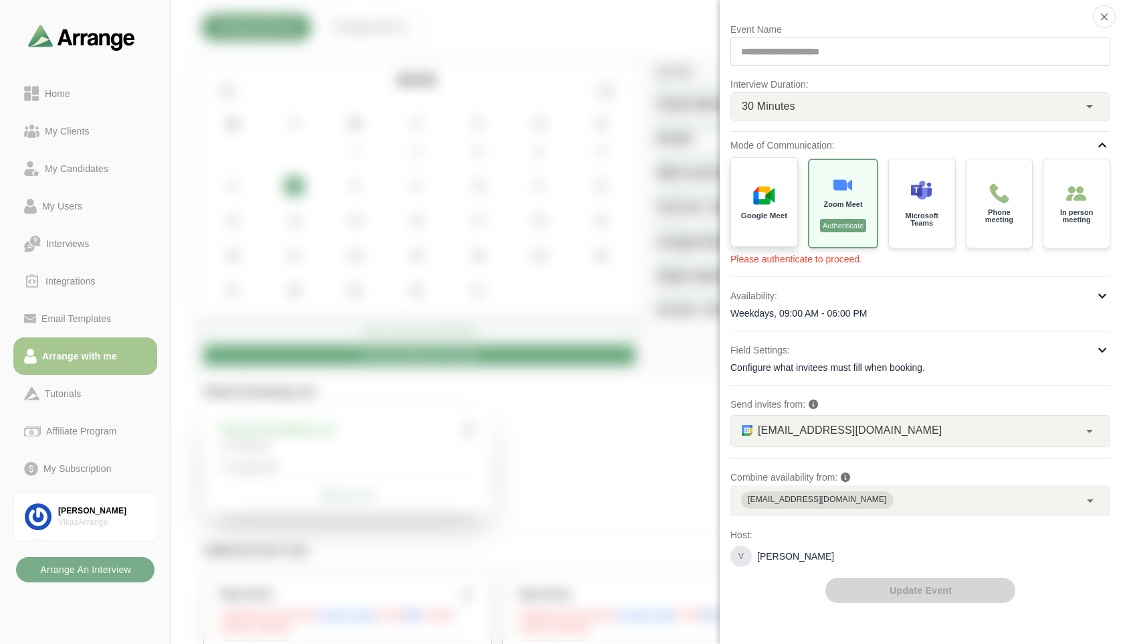
click at [770, 218] on p "Google Meet" at bounding box center [764, 215] width 46 height 8
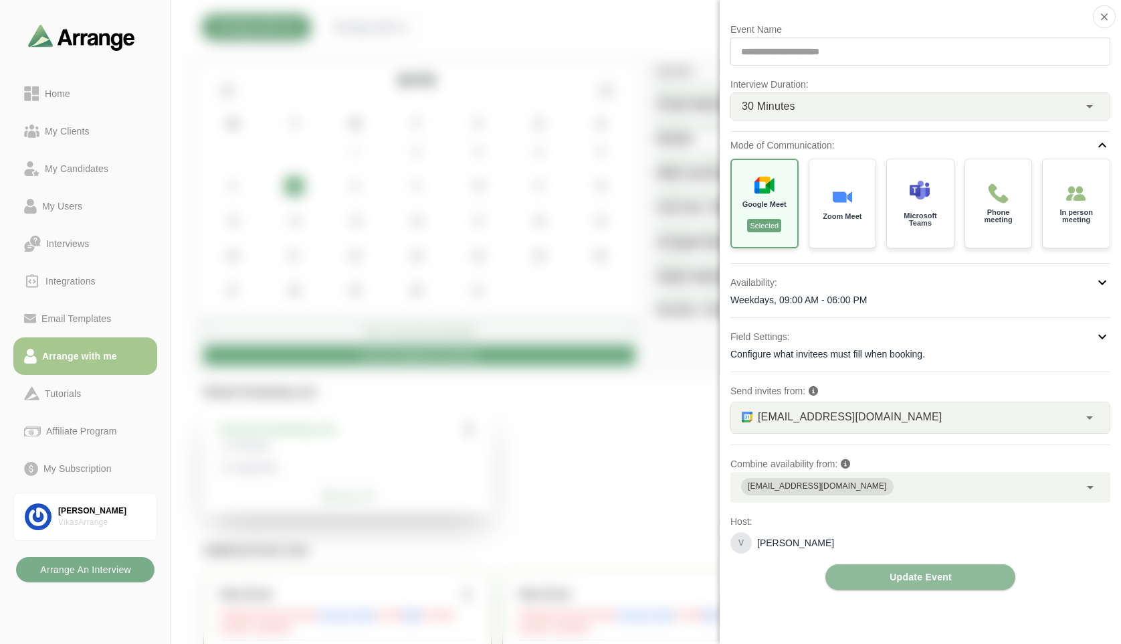
click at [983, 41] on div at bounding box center [1039, 41] width 112 height 0
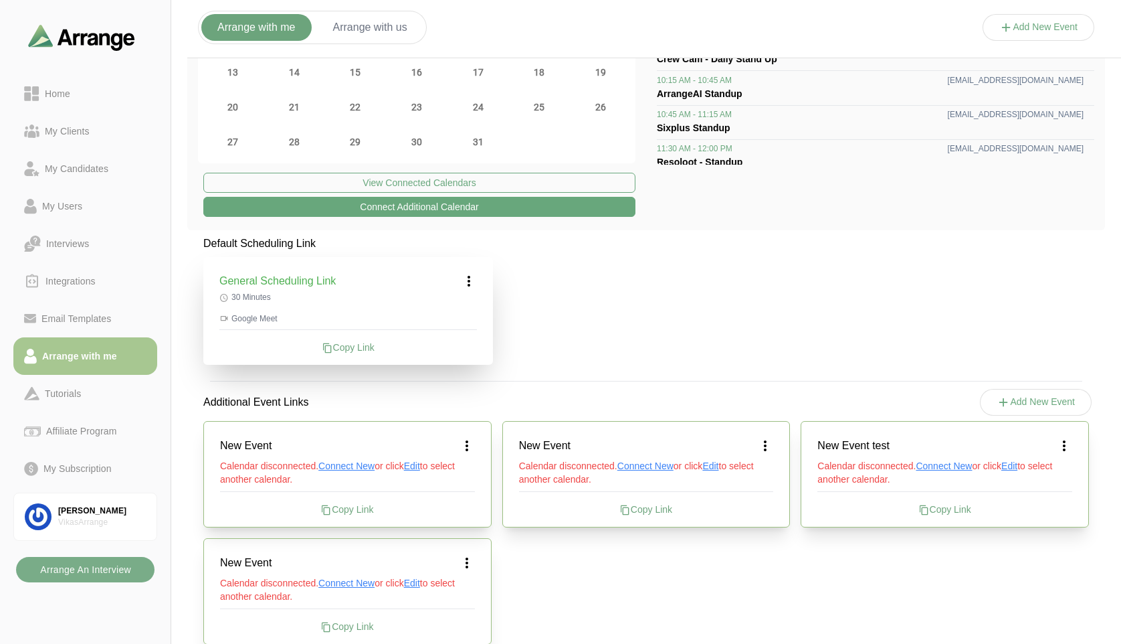
scroll to position [145, 0]
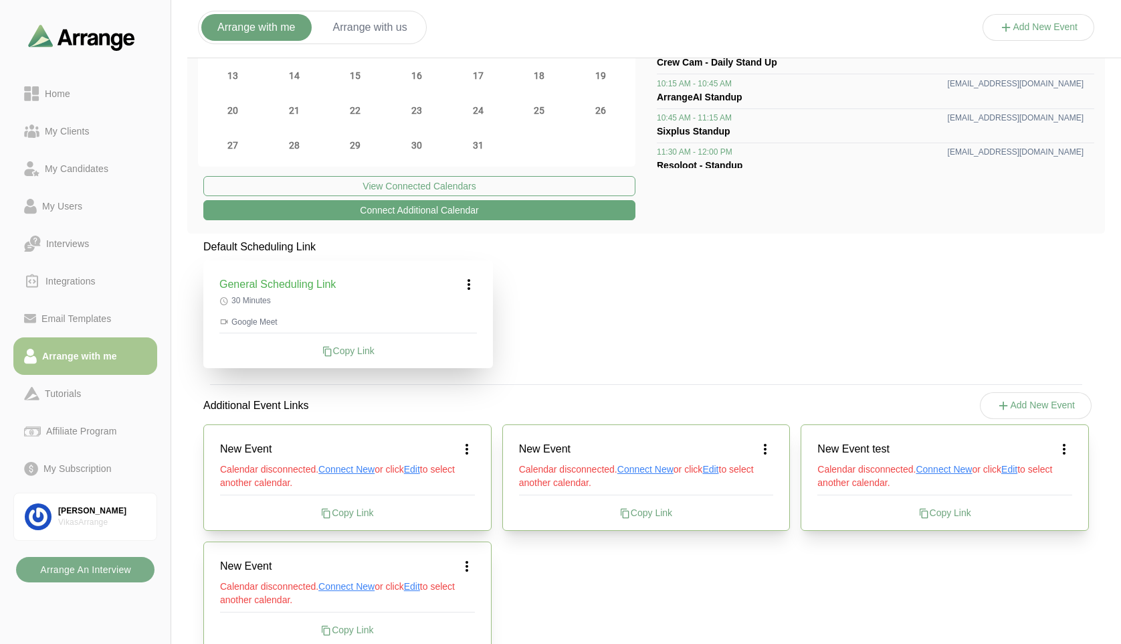
click at [462, 280] on icon at bounding box center [469, 284] width 16 height 16
click at [459, 325] on div "Edit" at bounding box center [457, 321] width 62 height 25
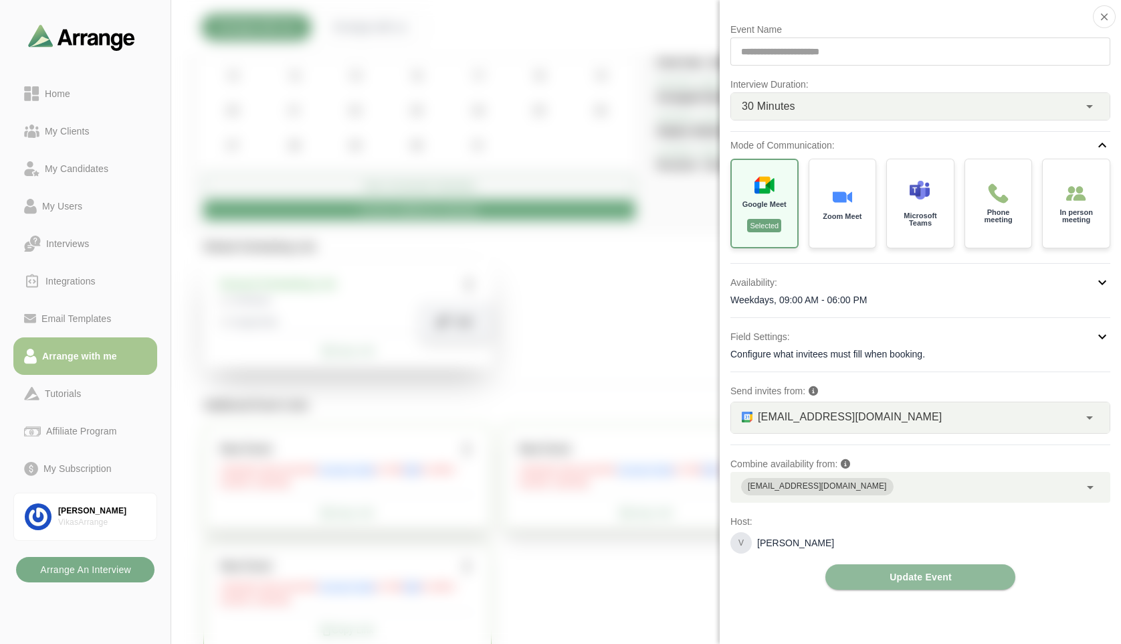
click at [983, 41] on div at bounding box center [1039, 41] width 112 height 0
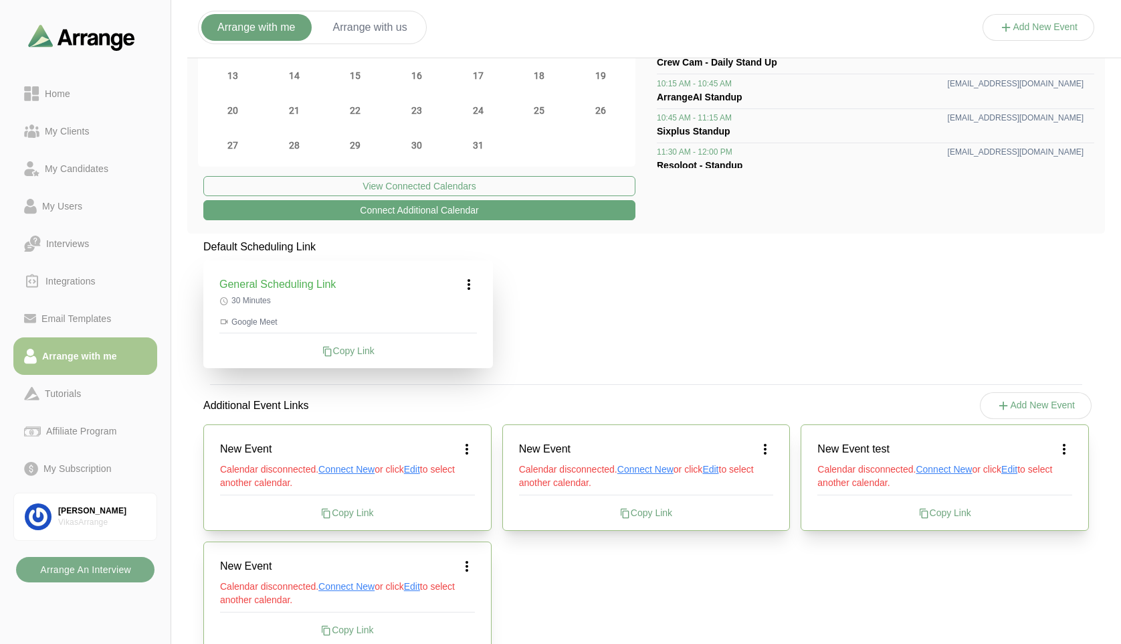
click at [468, 291] on icon at bounding box center [469, 284] width 16 height 16
click at [464, 324] on div "Edit" at bounding box center [457, 321] width 62 height 25
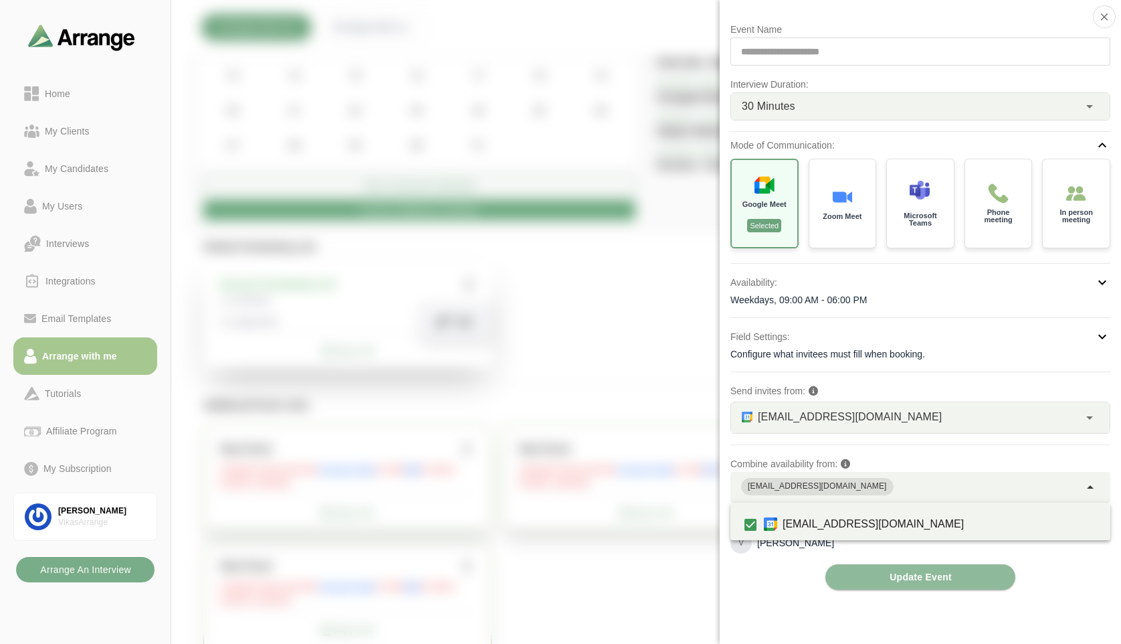
click at [836, 493] on div "[EMAIL_ADDRESS][DOMAIN_NAME]" at bounding box center [905, 487] width 349 height 31
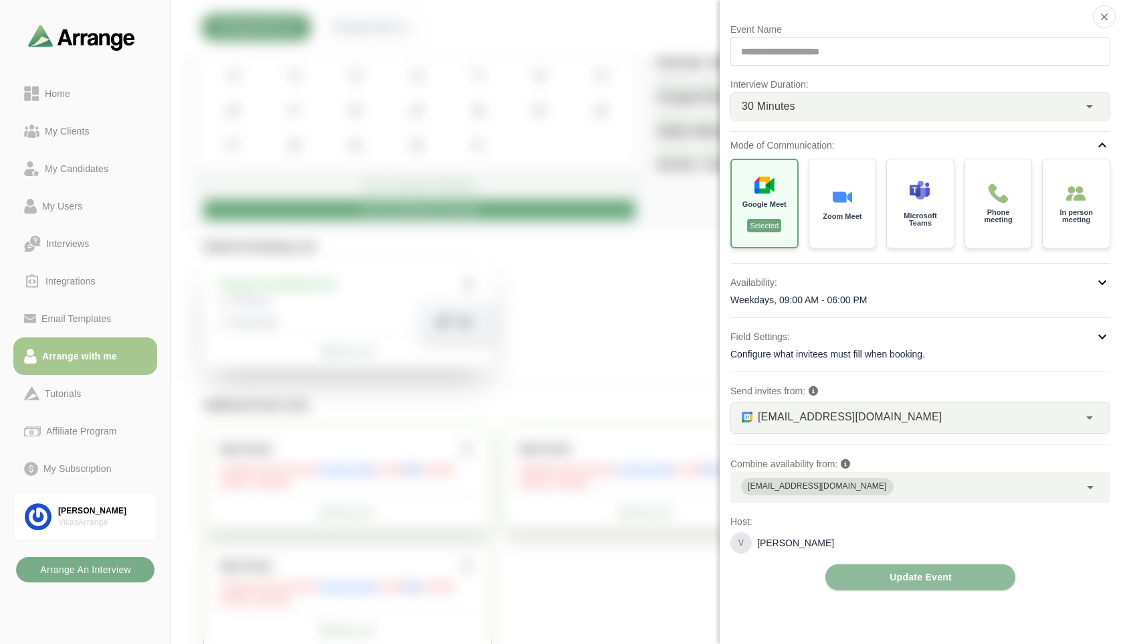
click at [883, 452] on div "**********" at bounding box center [921, 305] width 380 height 568
click at [983, 41] on div at bounding box center [1039, 41] width 112 height 0
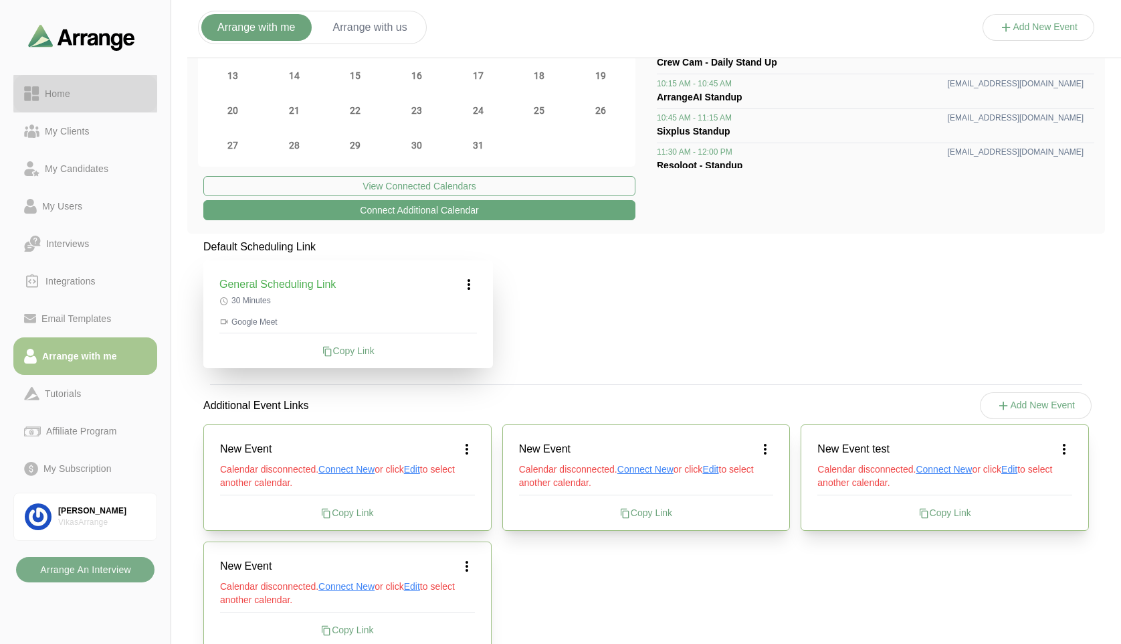
click at [43, 102] on link "Home" at bounding box center [85, 93] width 144 height 37
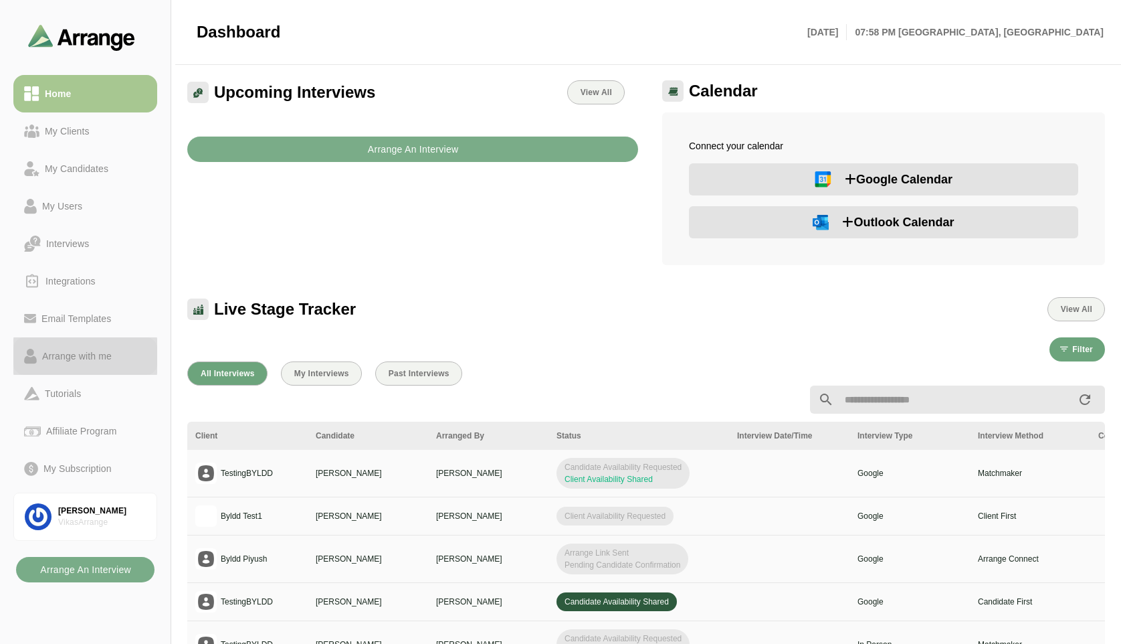
click at [84, 365] on link "Arrange with me" at bounding box center [85, 355] width 144 height 37
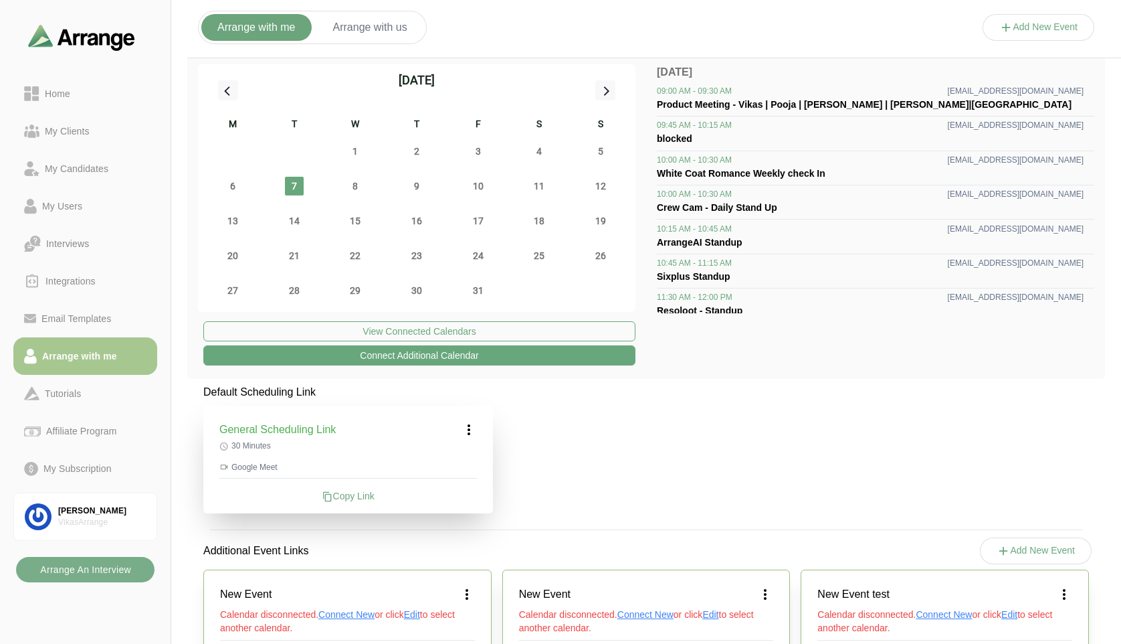
click at [472, 429] on icon at bounding box center [469, 430] width 16 height 16
click at [472, 464] on div "Edit" at bounding box center [457, 466] width 62 height 25
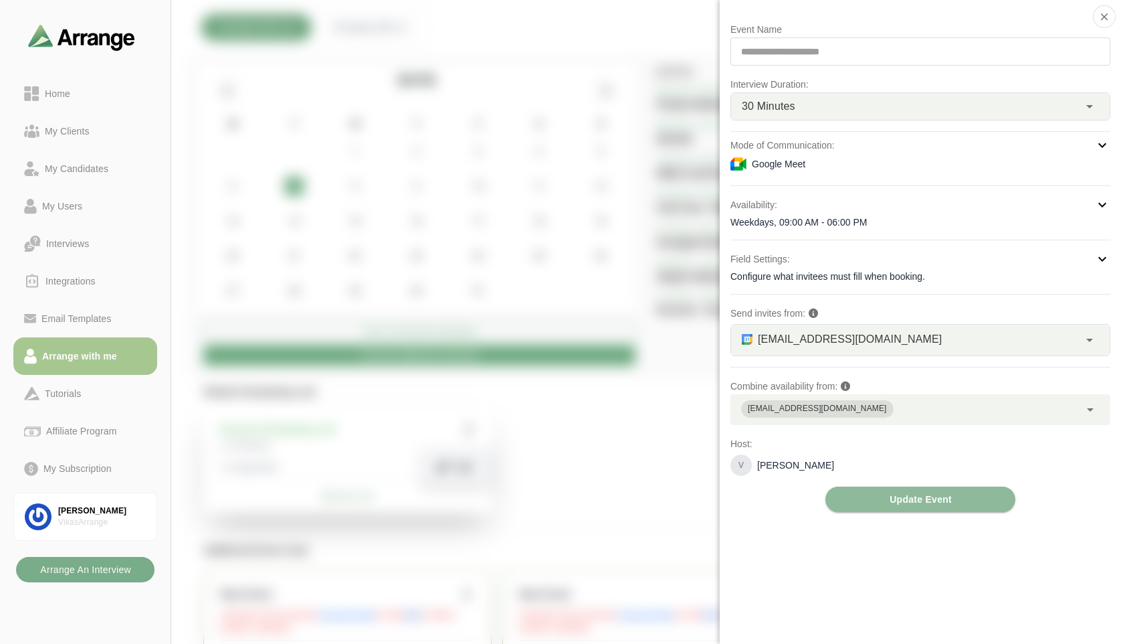
click at [806, 110] on div "30 Minutes **" at bounding box center [905, 106] width 348 height 27
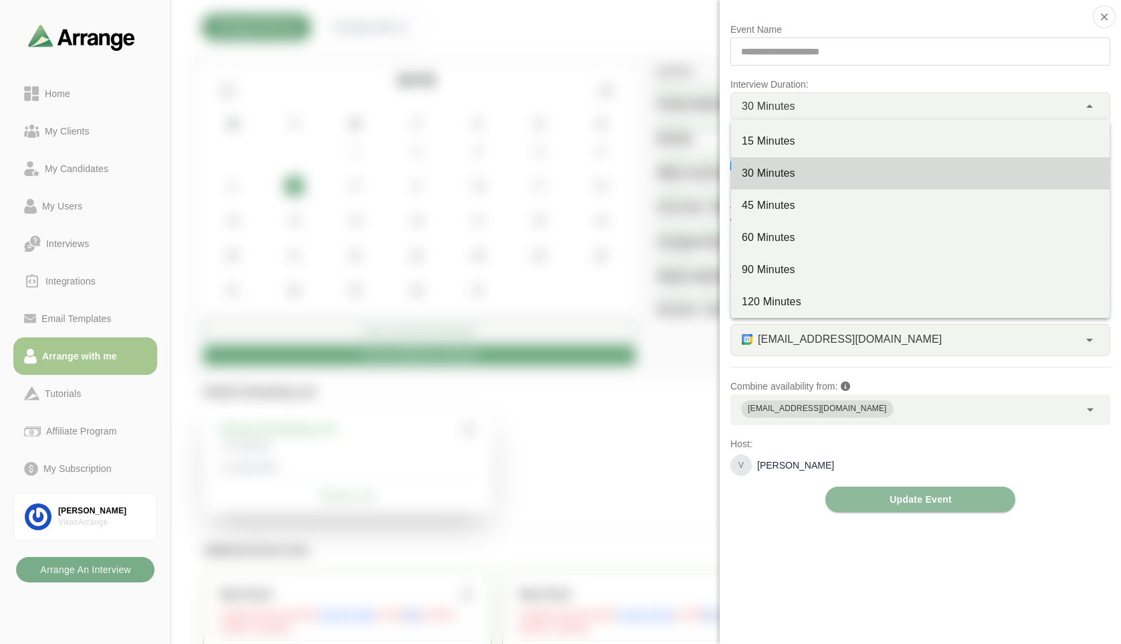
click at [806, 110] on div "30 Minutes **" at bounding box center [905, 106] width 348 height 27
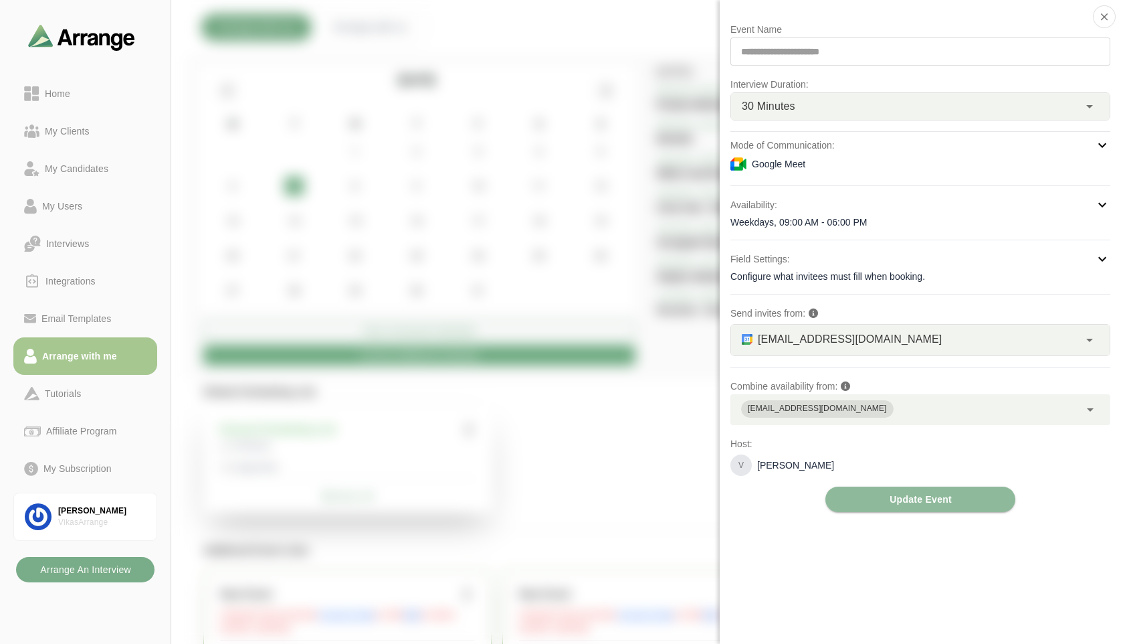
drag, startPoint x: 1099, startPoint y: 23, endPoint x: 1079, endPoint y: 58, distance: 39.6
click at [1098, 26] on button "button" at bounding box center [1104, 16] width 23 height 23
